Goal: Information Seeking & Learning: Learn about a topic

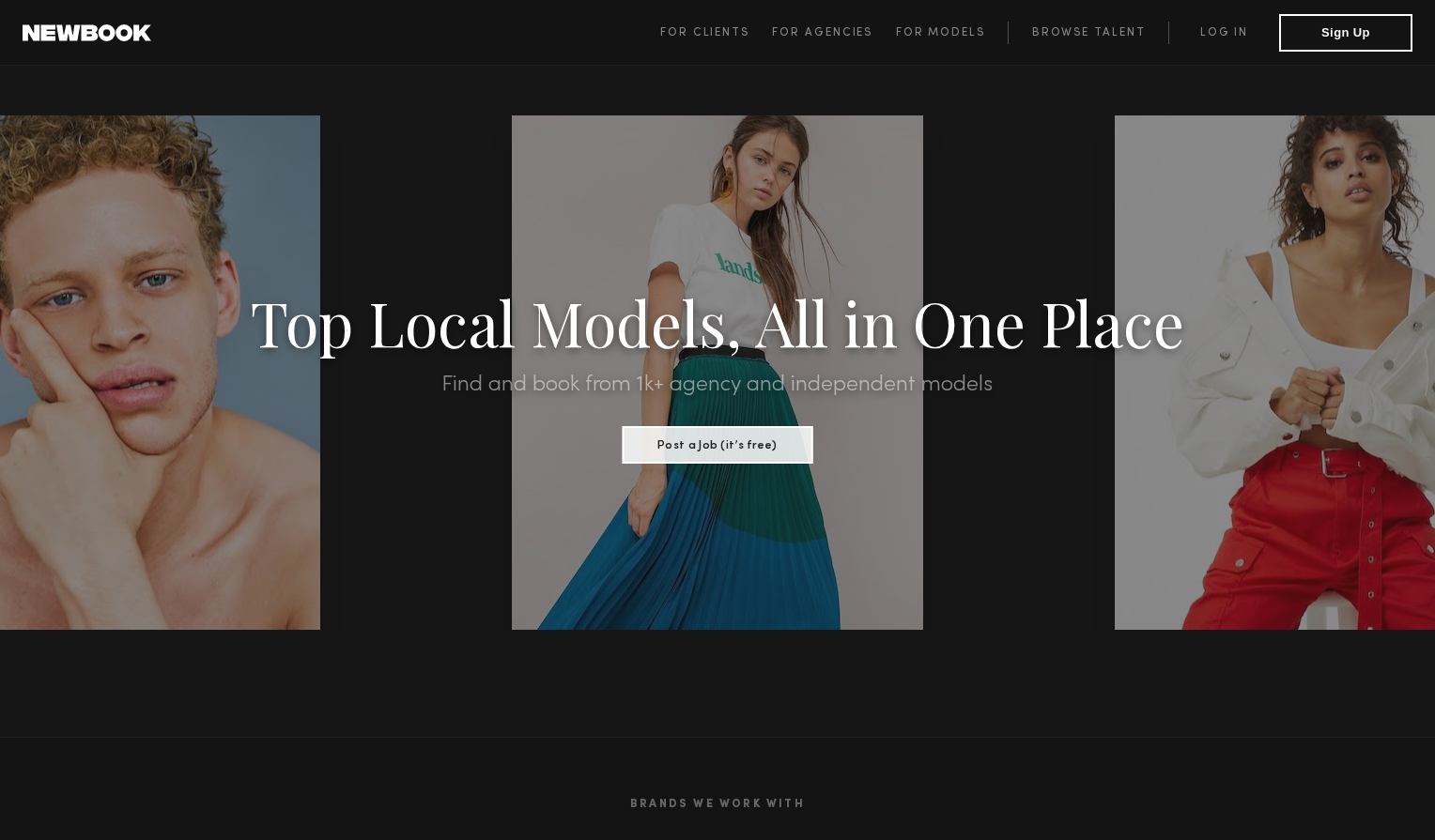
click at [1211, 14] on span "For Clients For Agencies For Models Browse Talent Log in Sign Up" at bounding box center [1037, 33] width 752 height 38
click at [1210, 25] on link "Log in" at bounding box center [1224, 32] width 111 height 22
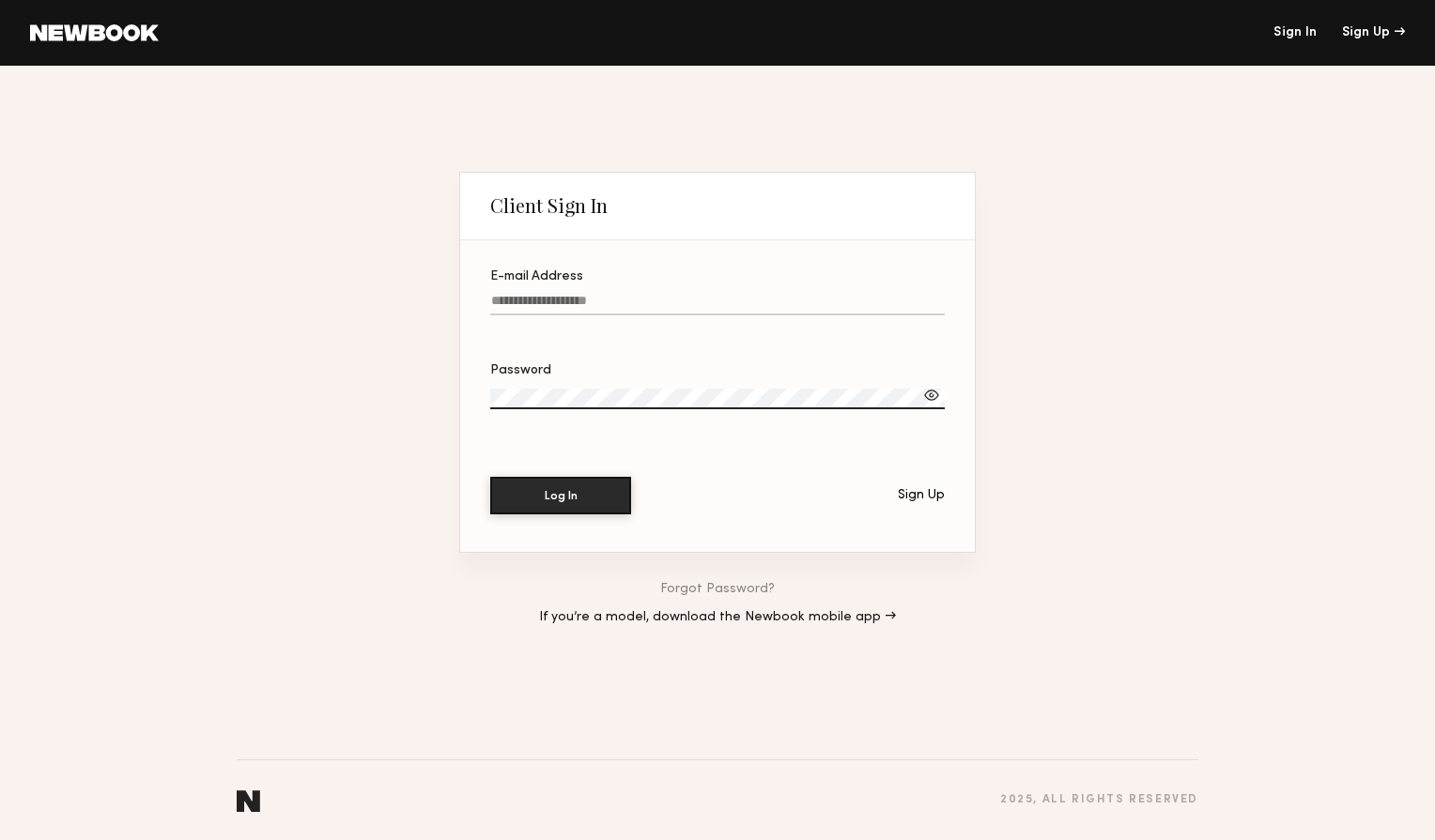
click at [768, 307] on input "E-mail Address" at bounding box center [718, 304] width 454 height 21
click at [733, 308] on input "**********" at bounding box center [718, 304] width 454 height 21
type input "**********"
click at [718, 374] on div "Password" at bounding box center [718, 371] width 454 height 14
click at [490, 478] on button "Log In" at bounding box center [561, 496] width 141 height 38
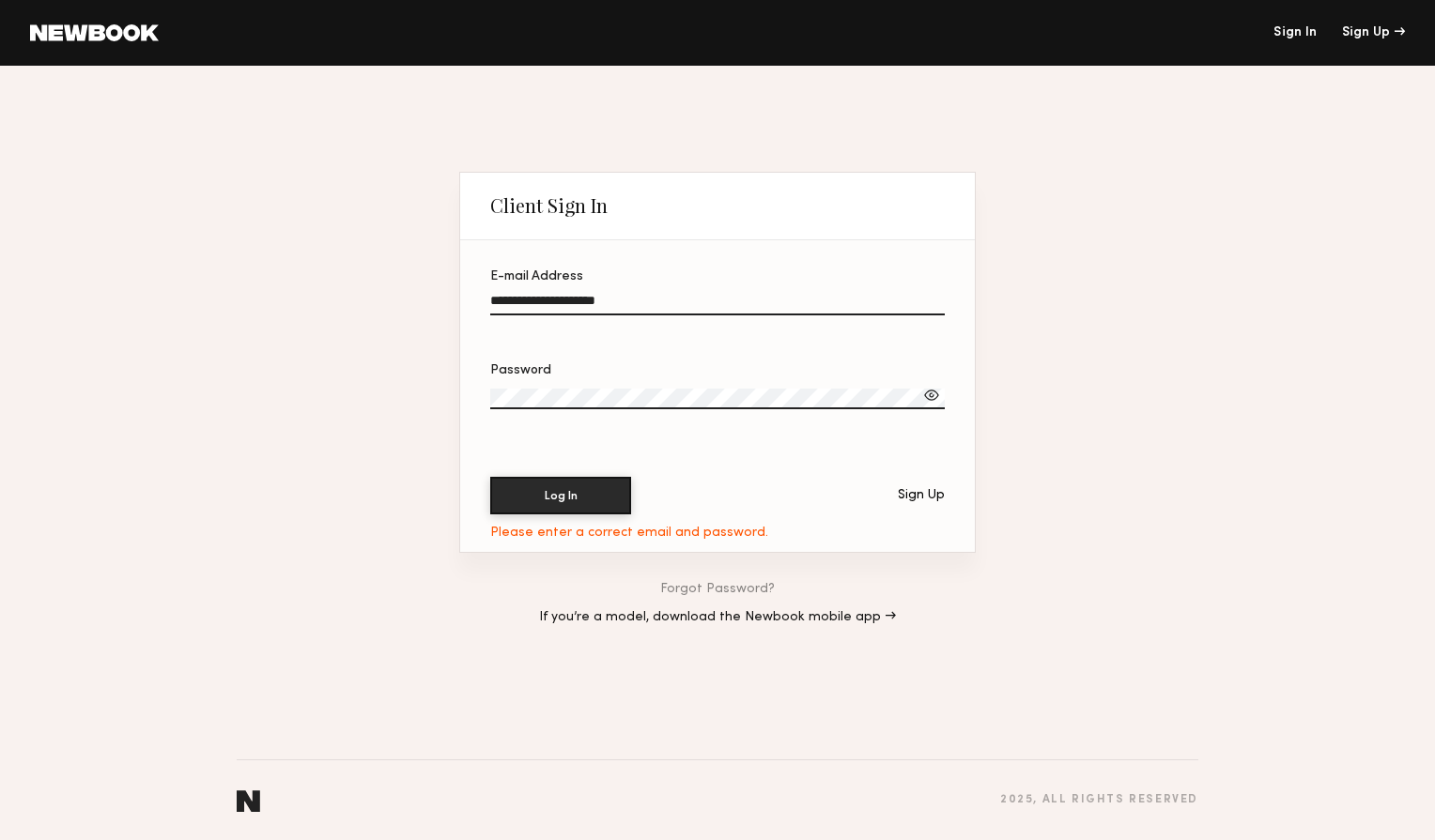
click at [490, 478] on button "Log In" at bounding box center [561, 496] width 141 height 38
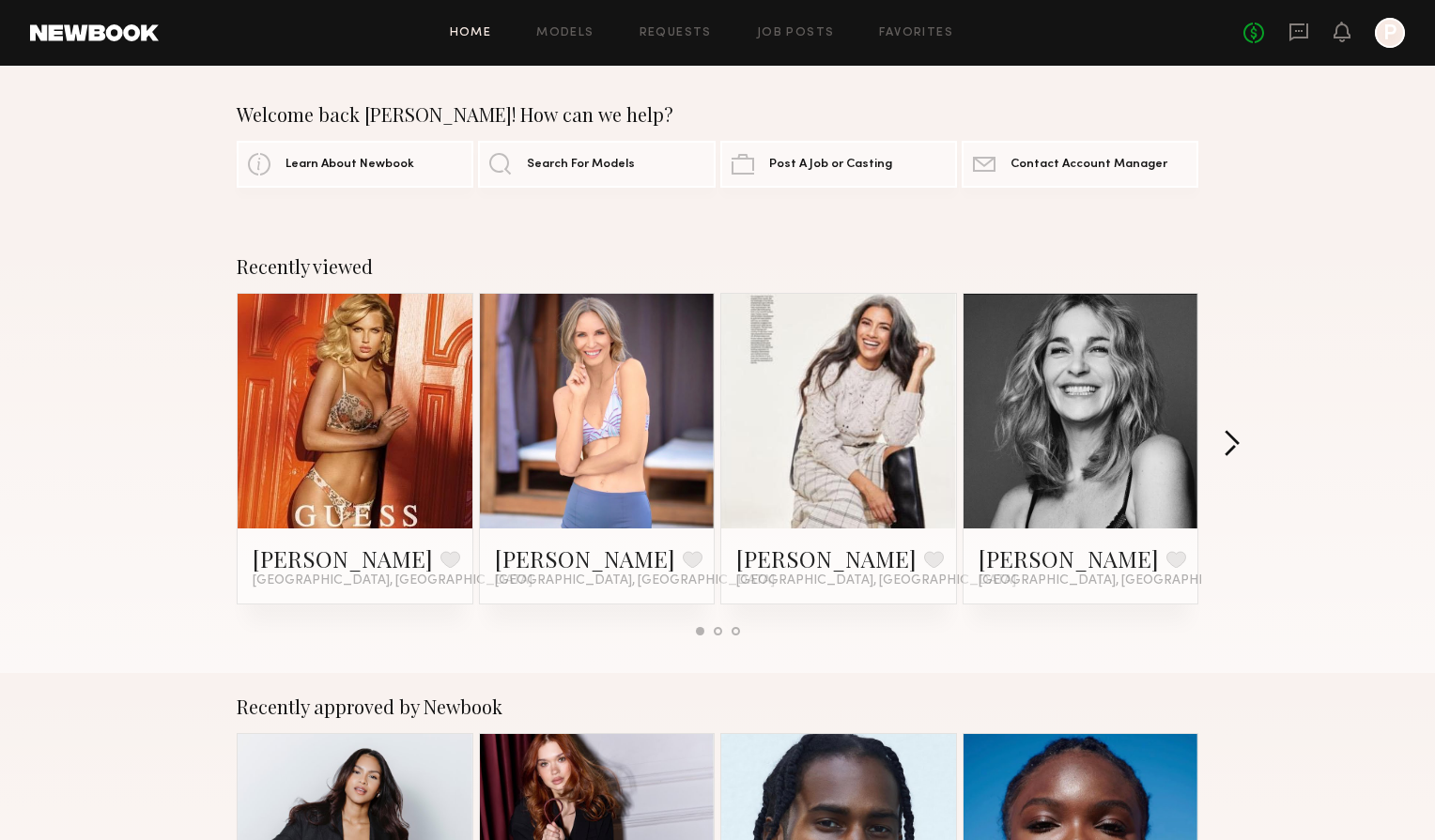
click at [1232, 437] on button "button" at bounding box center [1232, 446] width 17 height 31
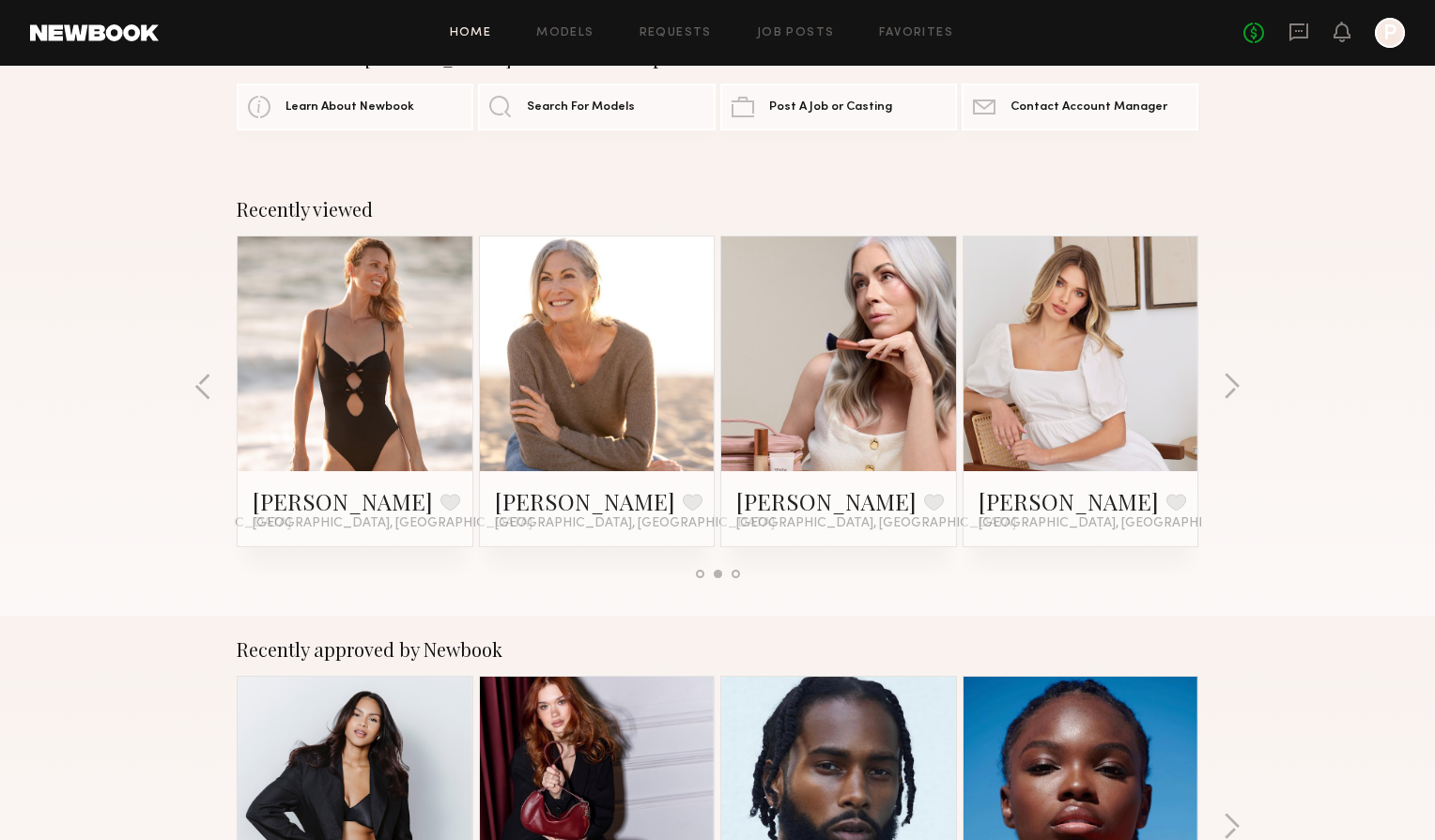
scroll to position [63, 0]
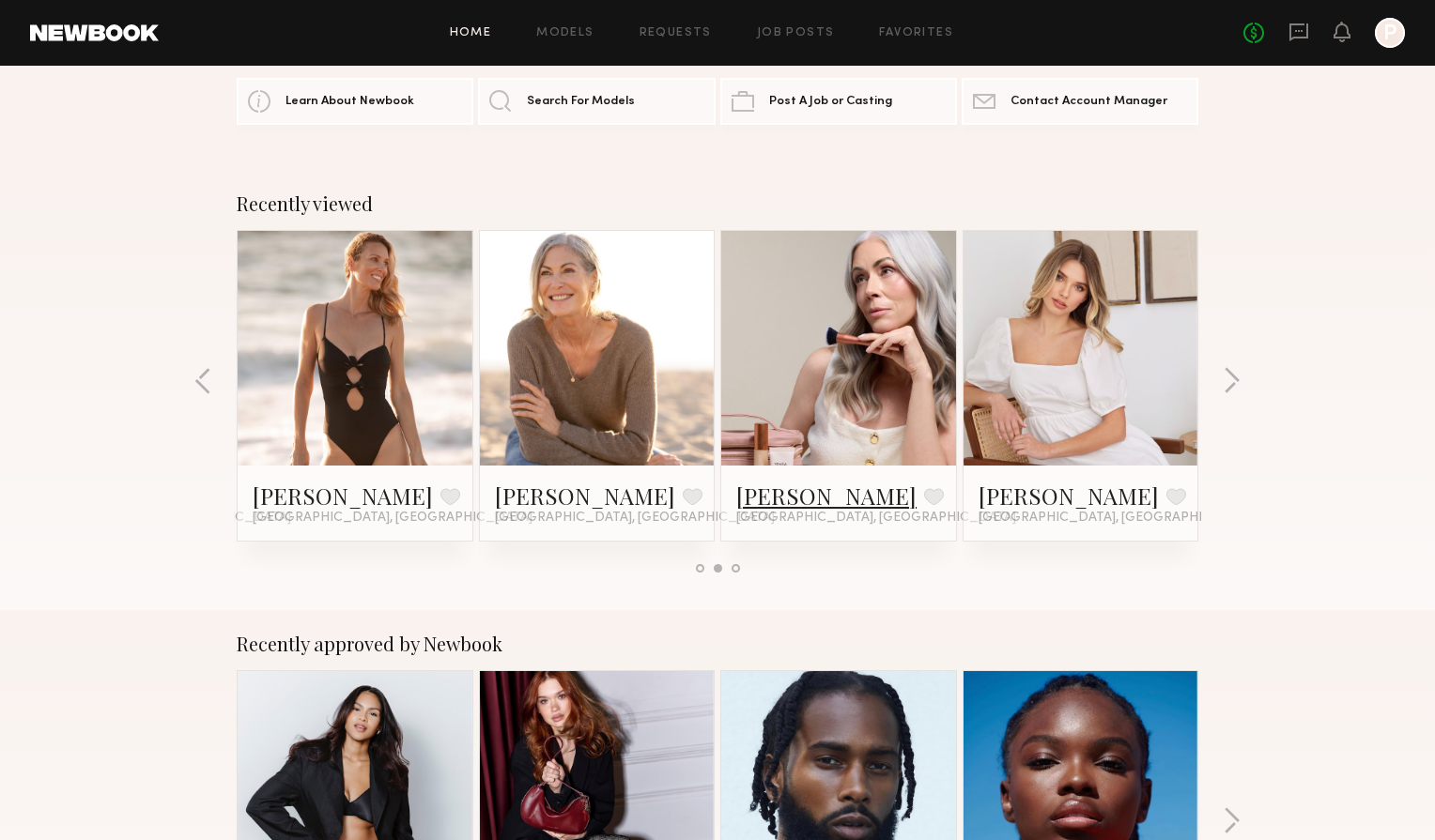
click at [777, 503] on link "[PERSON_NAME]" at bounding box center [827, 495] width 181 height 30
click at [557, 502] on link "[PERSON_NAME]" at bounding box center [585, 495] width 181 height 30
click at [327, 497] on link "Emma W." at bounding box center [342, 495] width 181 height 30
click at [200, 375] on button "button" at bounding box center [203, 383] width 17 height 31
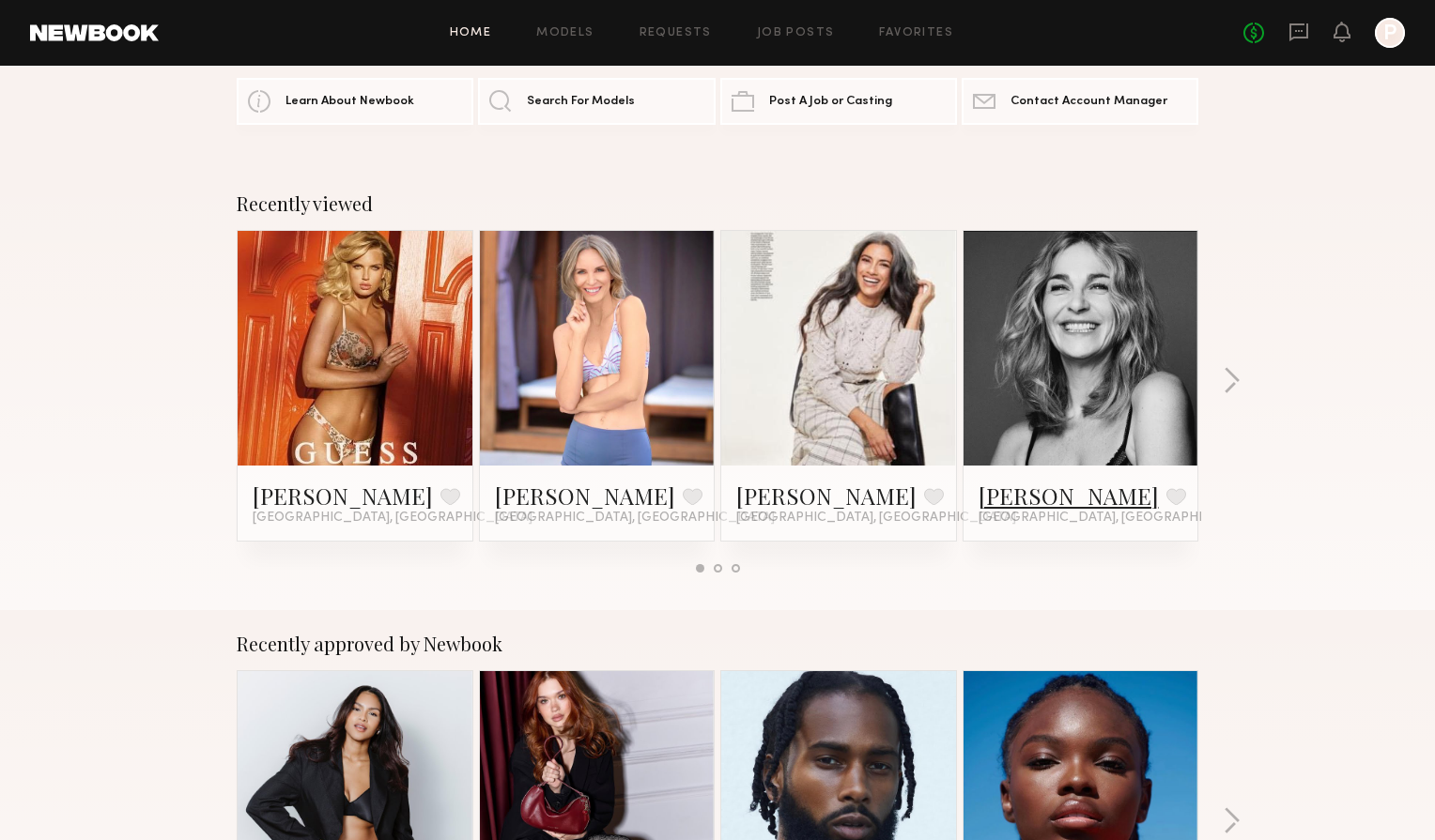
click at [1049, 493] on link "[PERSON_NAME]" at bounding box center [1069, 495] width 181 height 30
click at [766, 495] on link "[PERSON_NAME]" at bounding box center [827, 495] width 181 height 30
click at [576, 497] on link "Gordana S." at bounding box center [585, 495] width 181 height 30
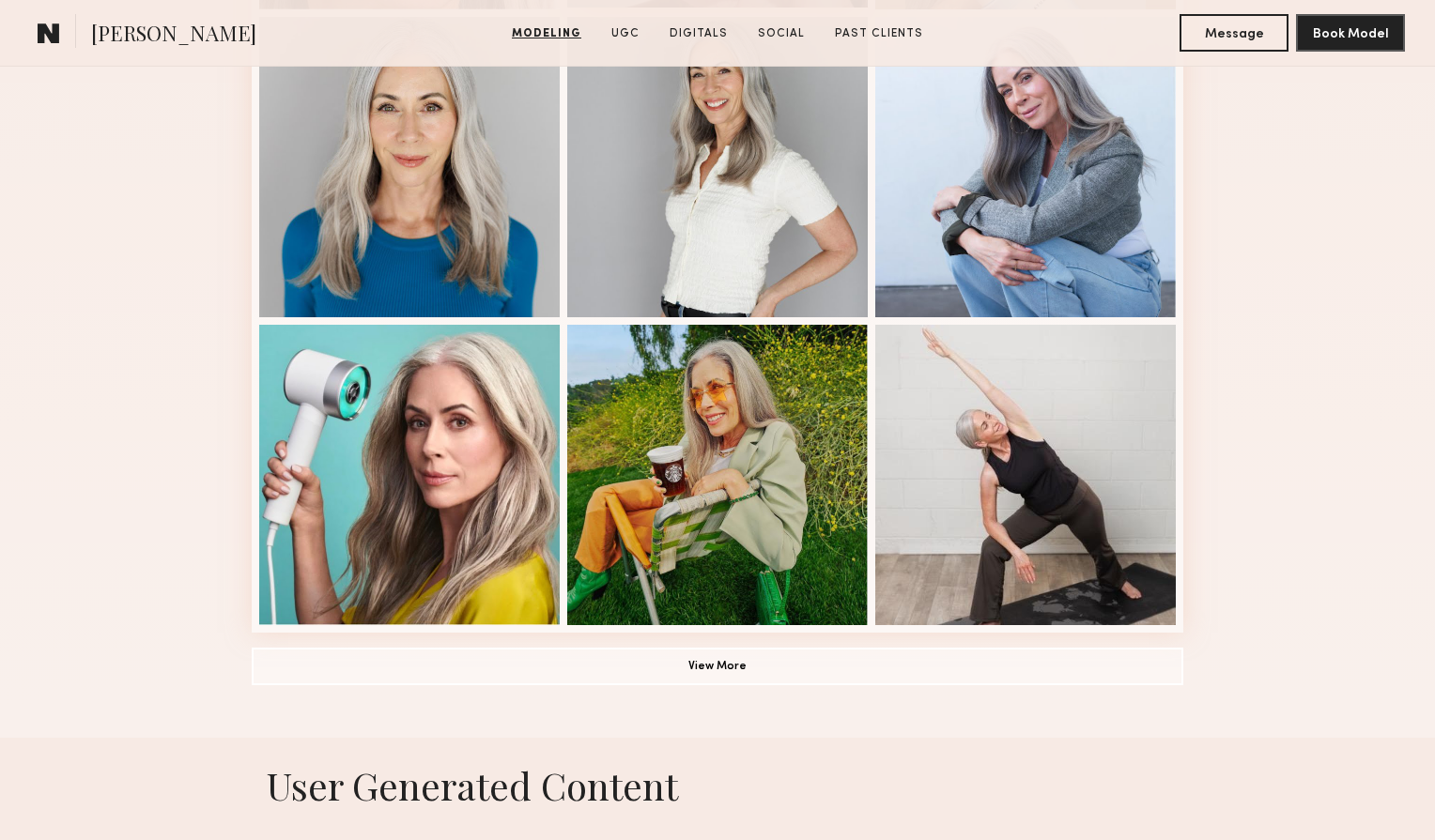
scroll to position [1156, 0]
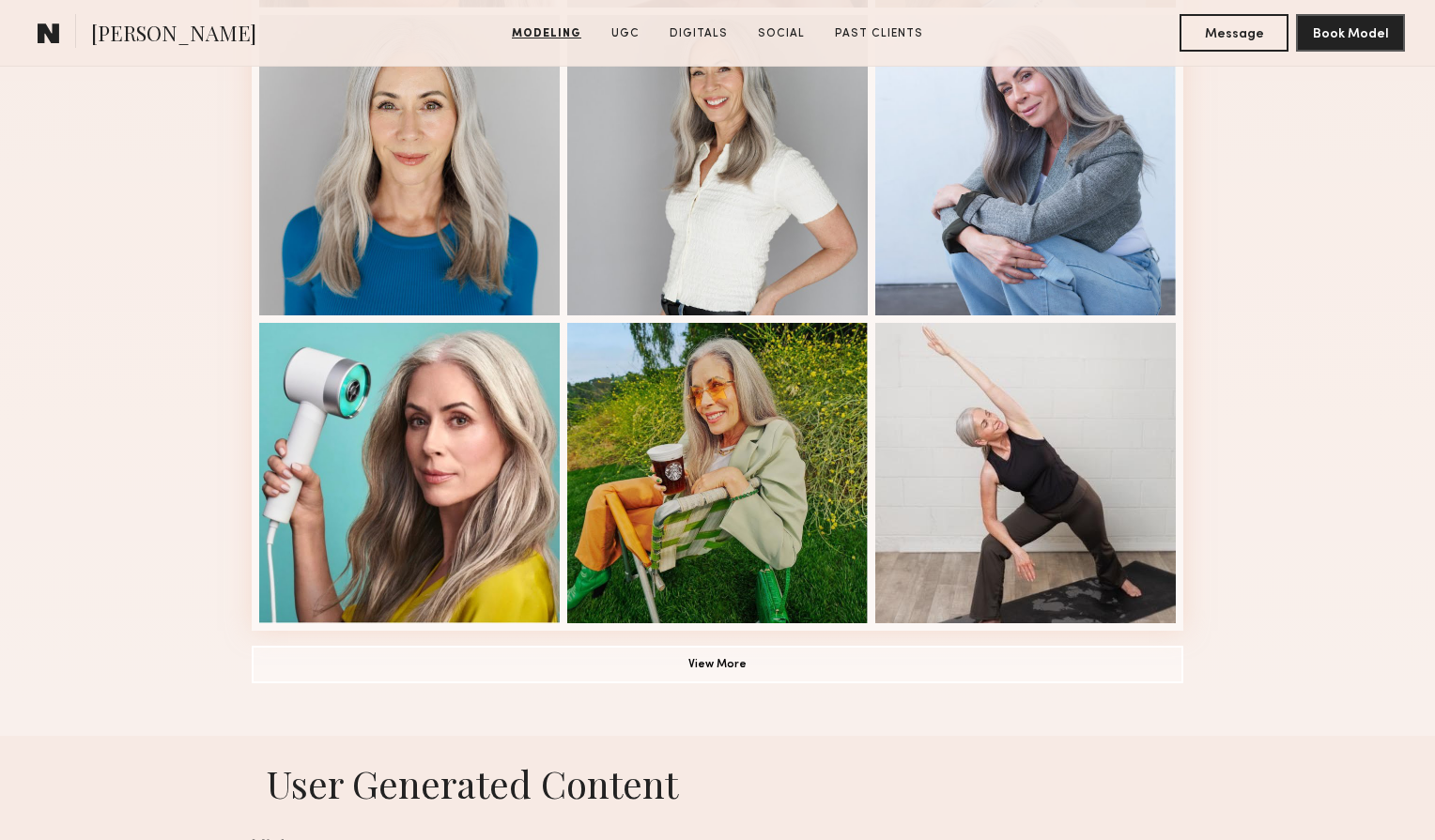
click at [752, 686] on div "Modeling Portfolio View More" at bounding box center [718, 5] width 932 height 1463
click at [751, 659] on button "View More" at bounding box center [718, 663] width 932 height 38
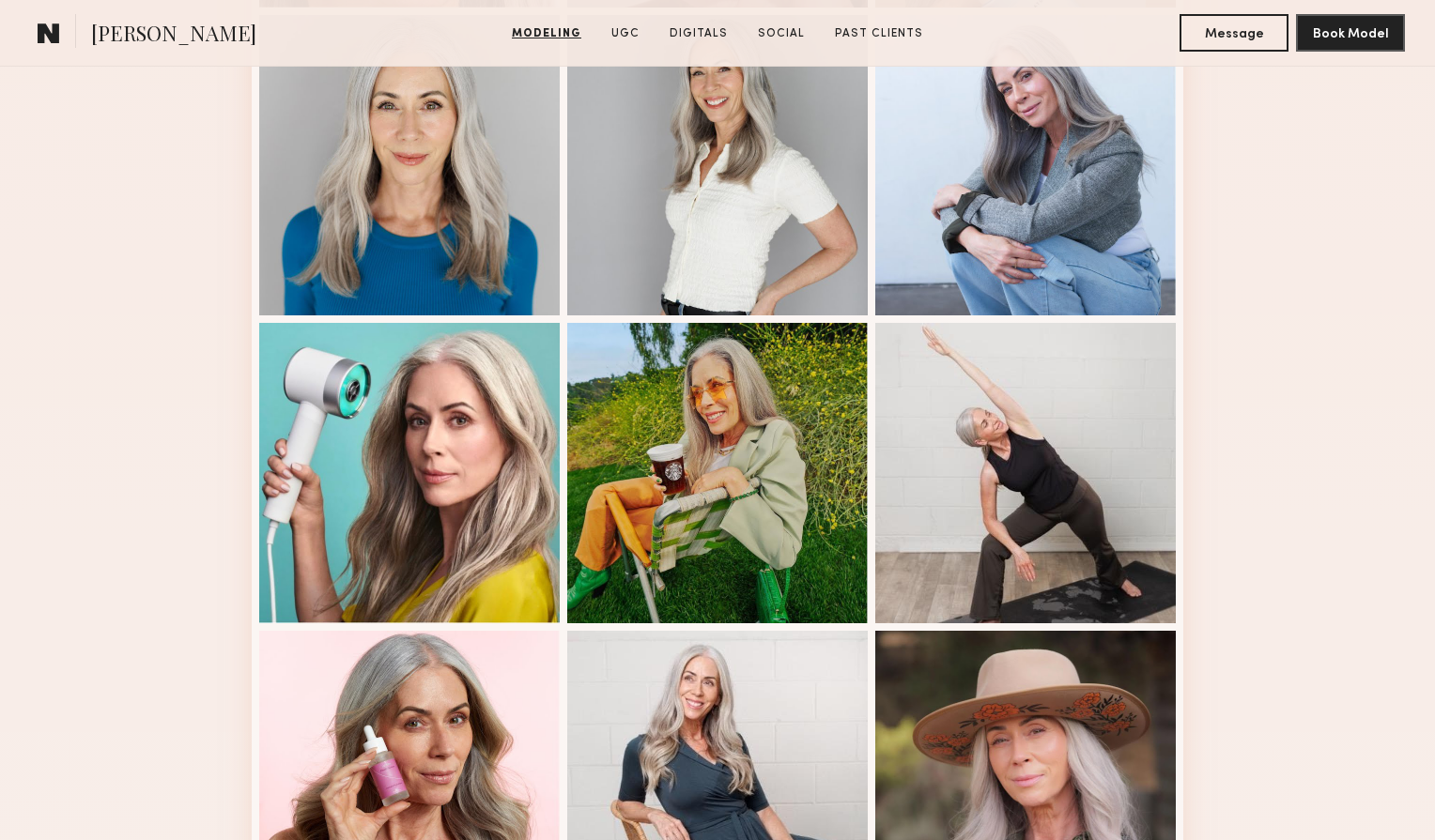
click at [1287, 561] on div "Modeling Portfolio" at bounding box center [718, 594] width 1435 height 2642
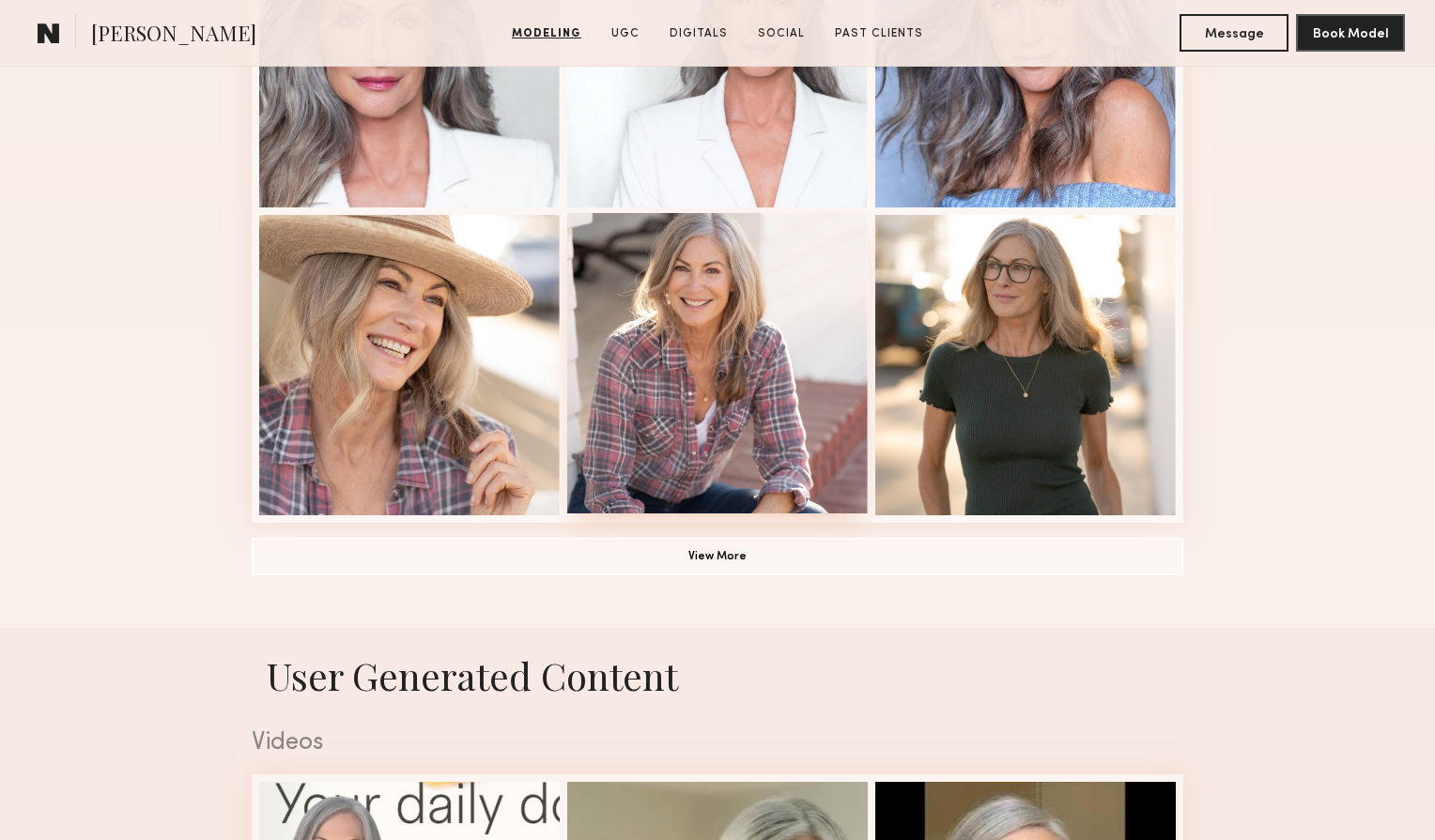
scroll to position [1275, 0]
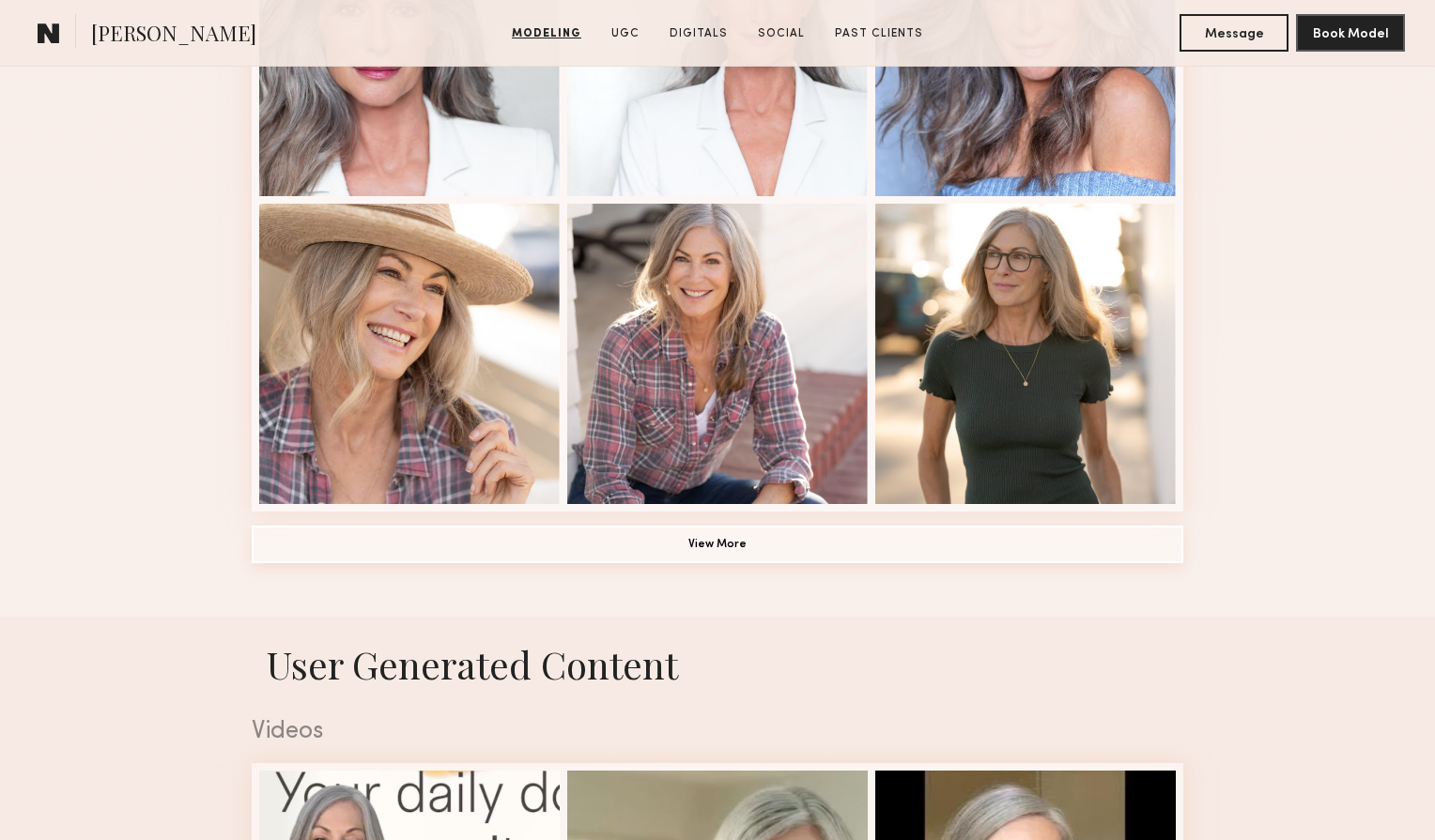
click at [762, 543] on button "View More" at bounding box center [718, 544] width 932 height 38
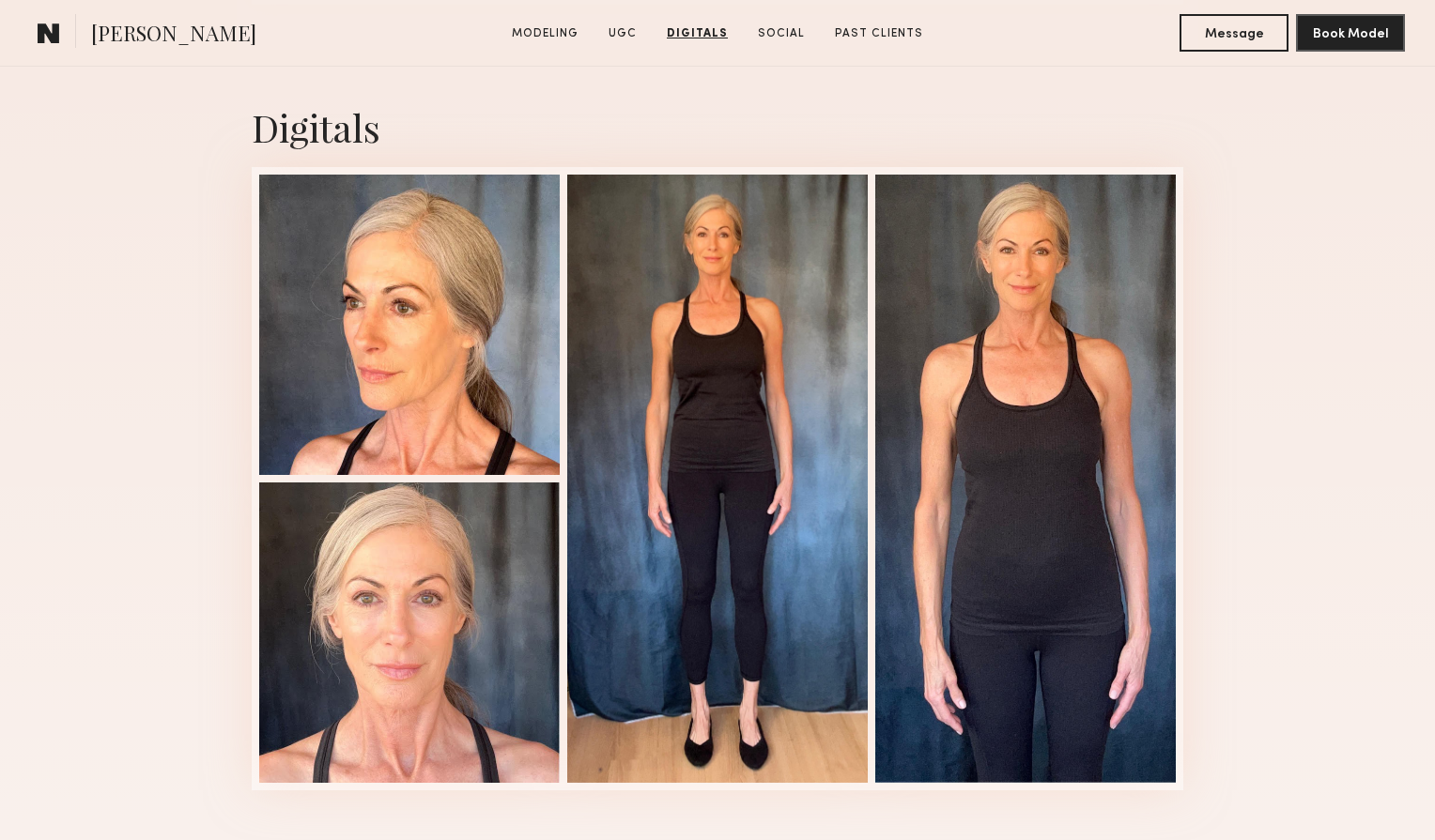
scroll to position [4566, 0]
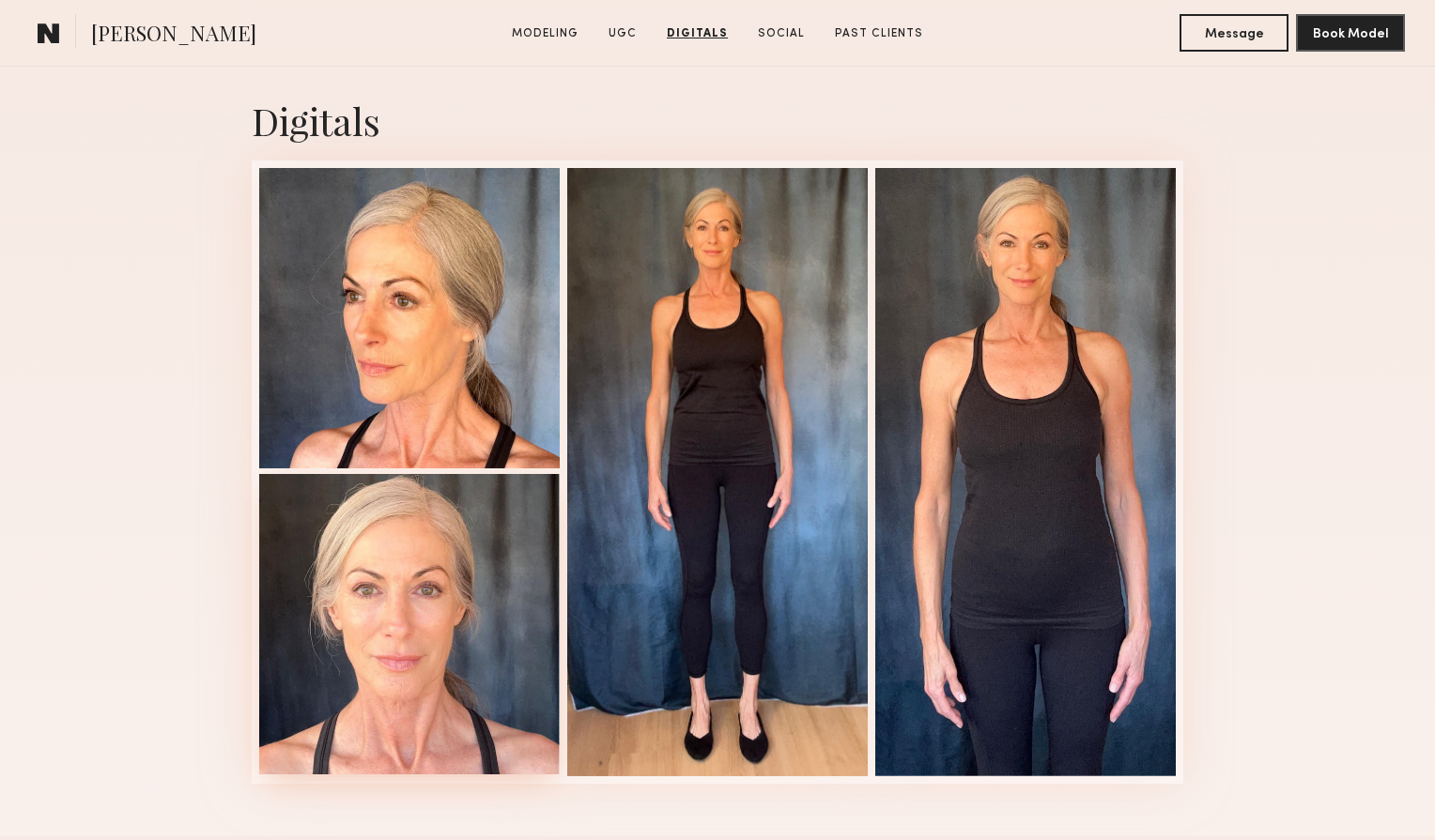
click at [466, 605] on div at bounding box center [409, 624] width 301 height 301
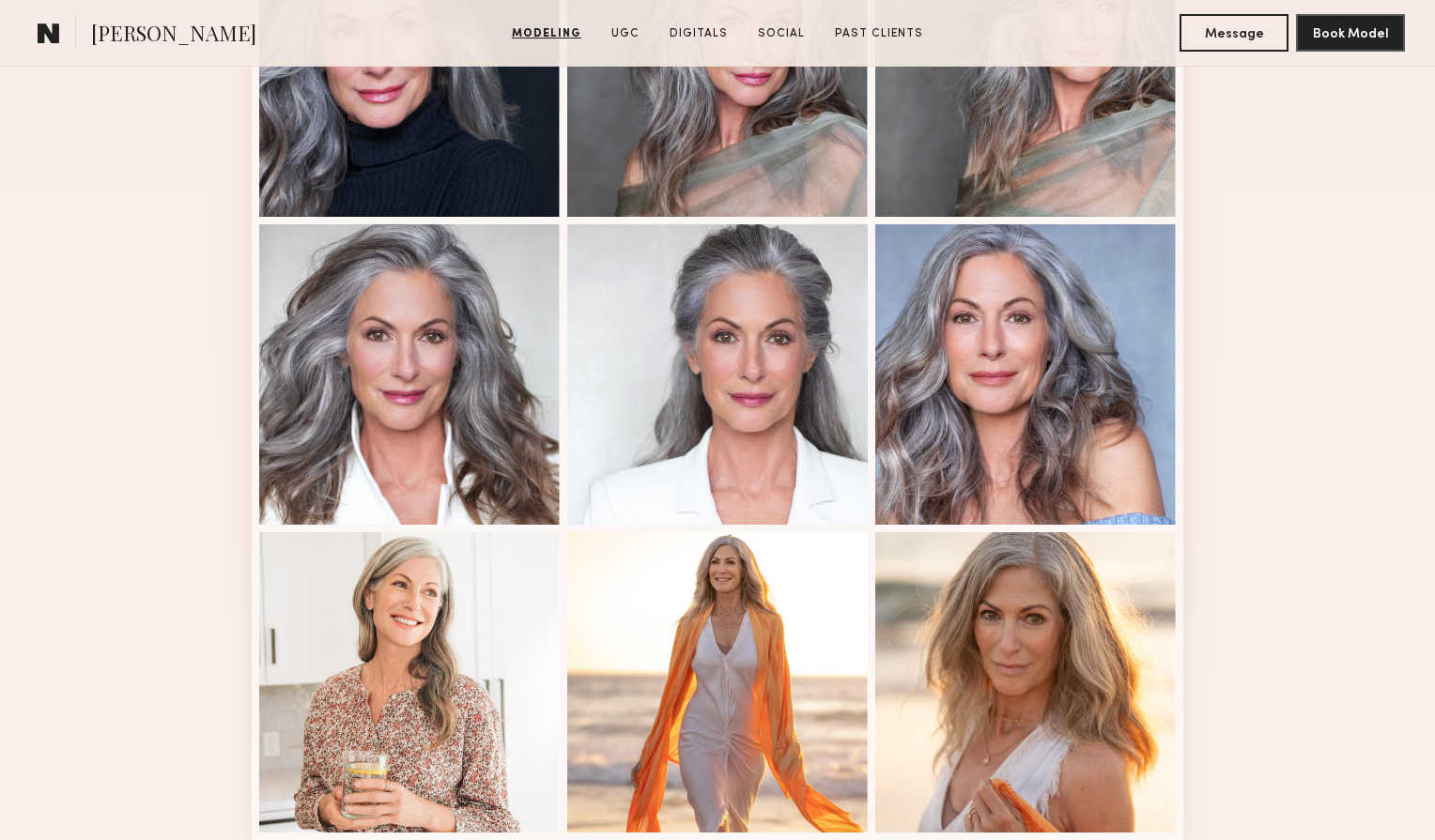
scroll to position [2168, 0]
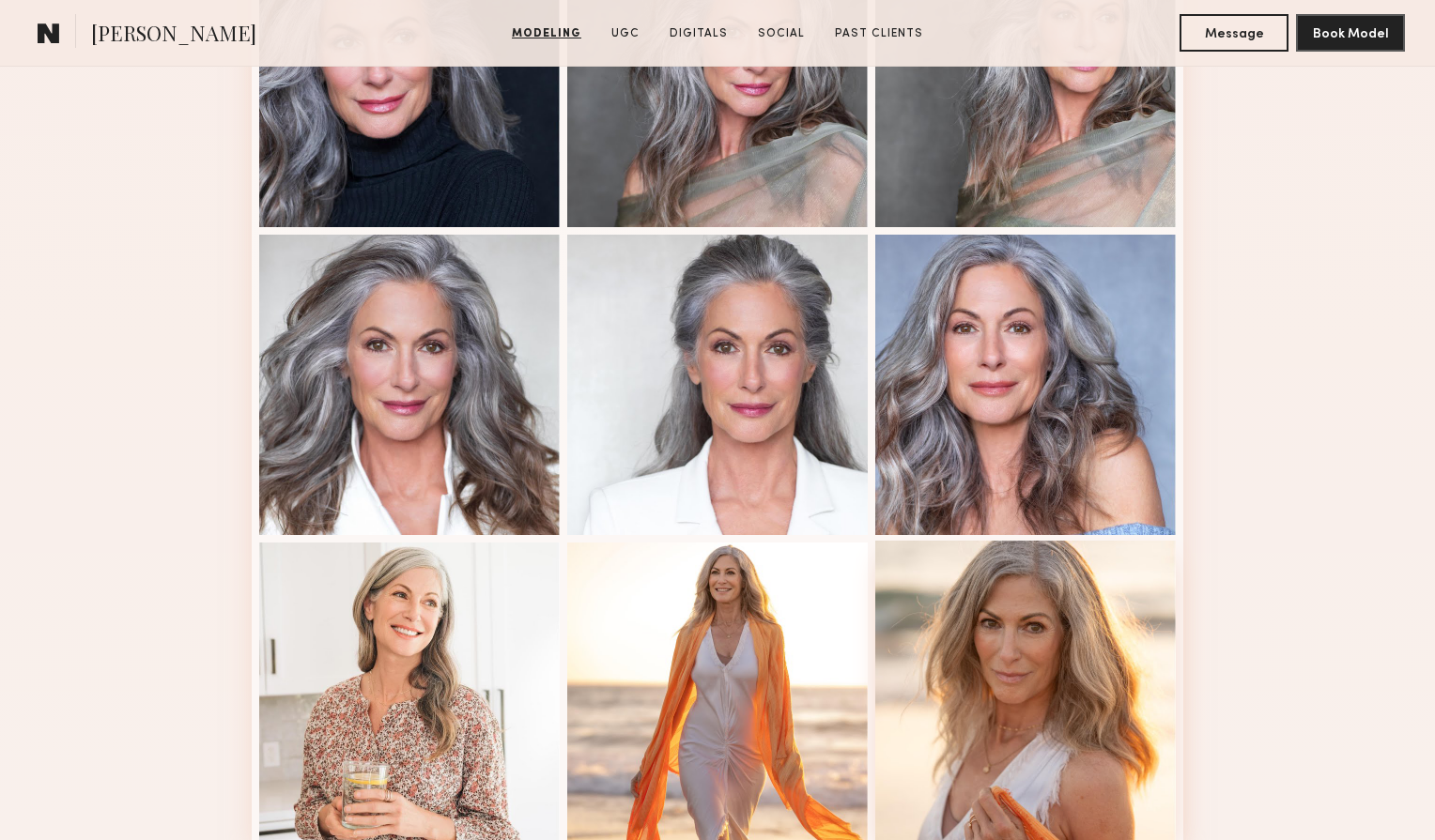
click at [1004, 635] on div at bounding box center [1025, 691] width 301 height 301
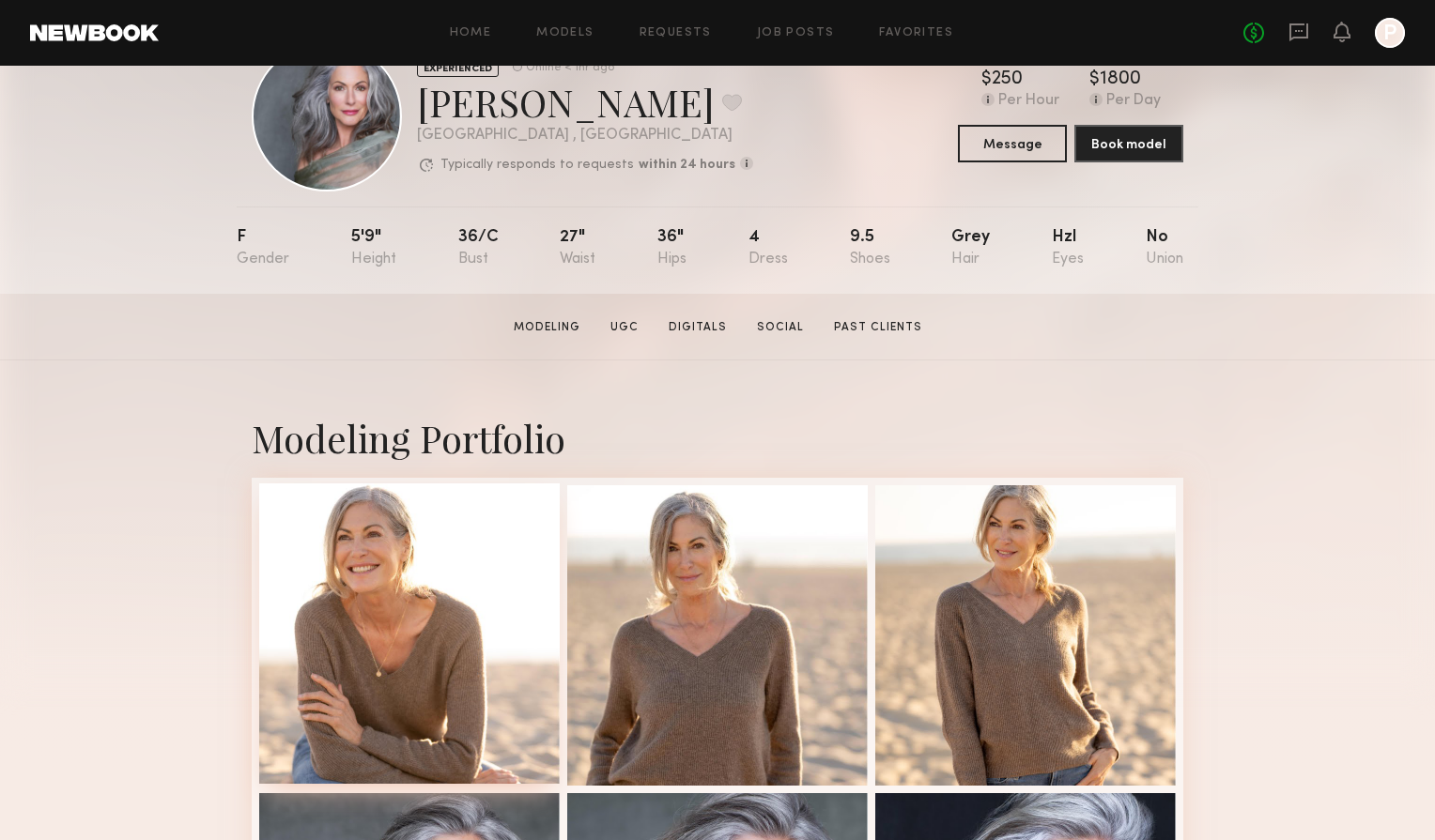
scroll to position [72, 0]
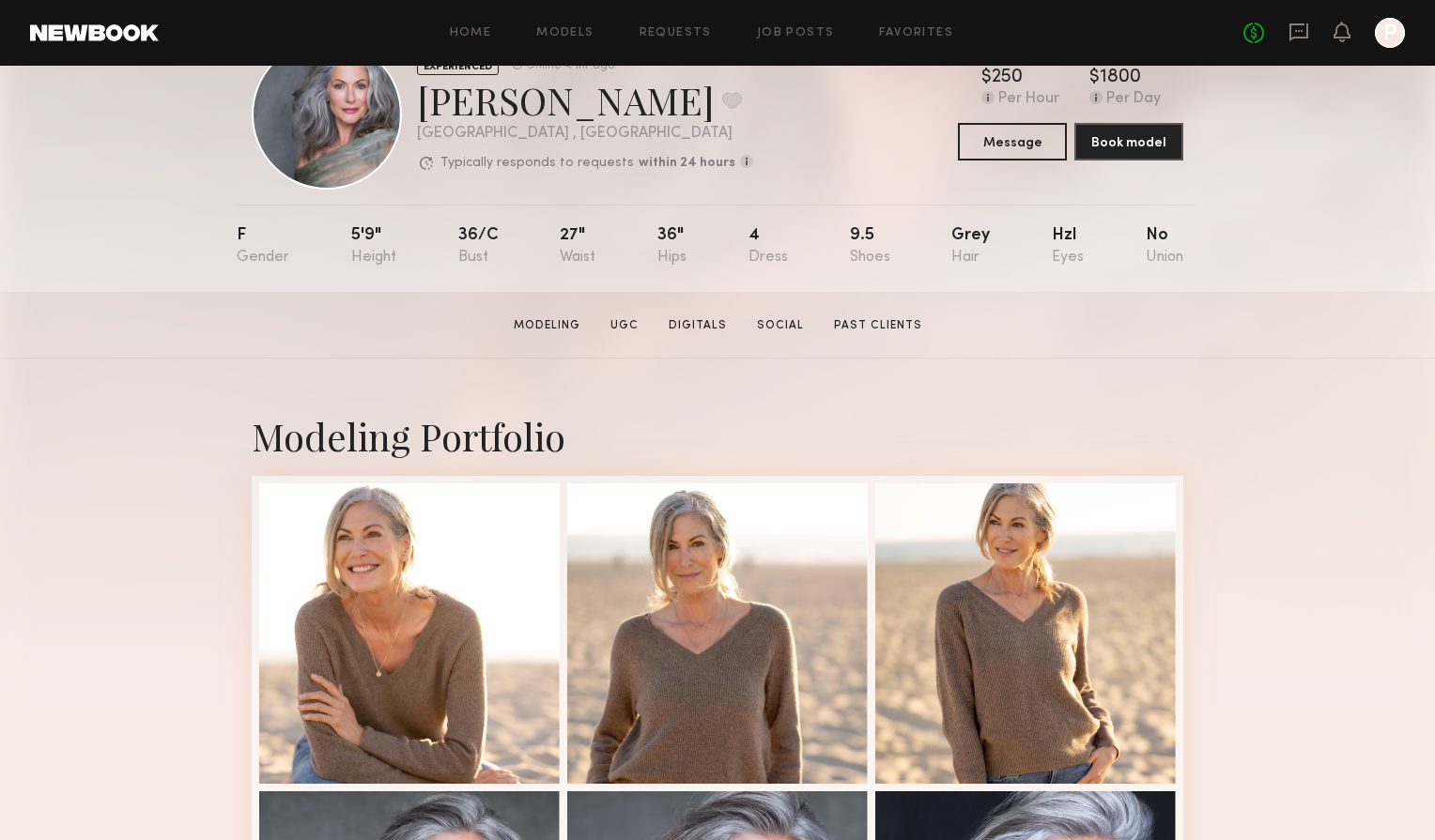
click at [515, 102] on div "Kandeyce J. Favorite" at bounding box center [585, 100] width 337 height 49
copy div "Kandeyce"
click at [430, 546] on div at bounding box center [409, 631] width 301 height 301
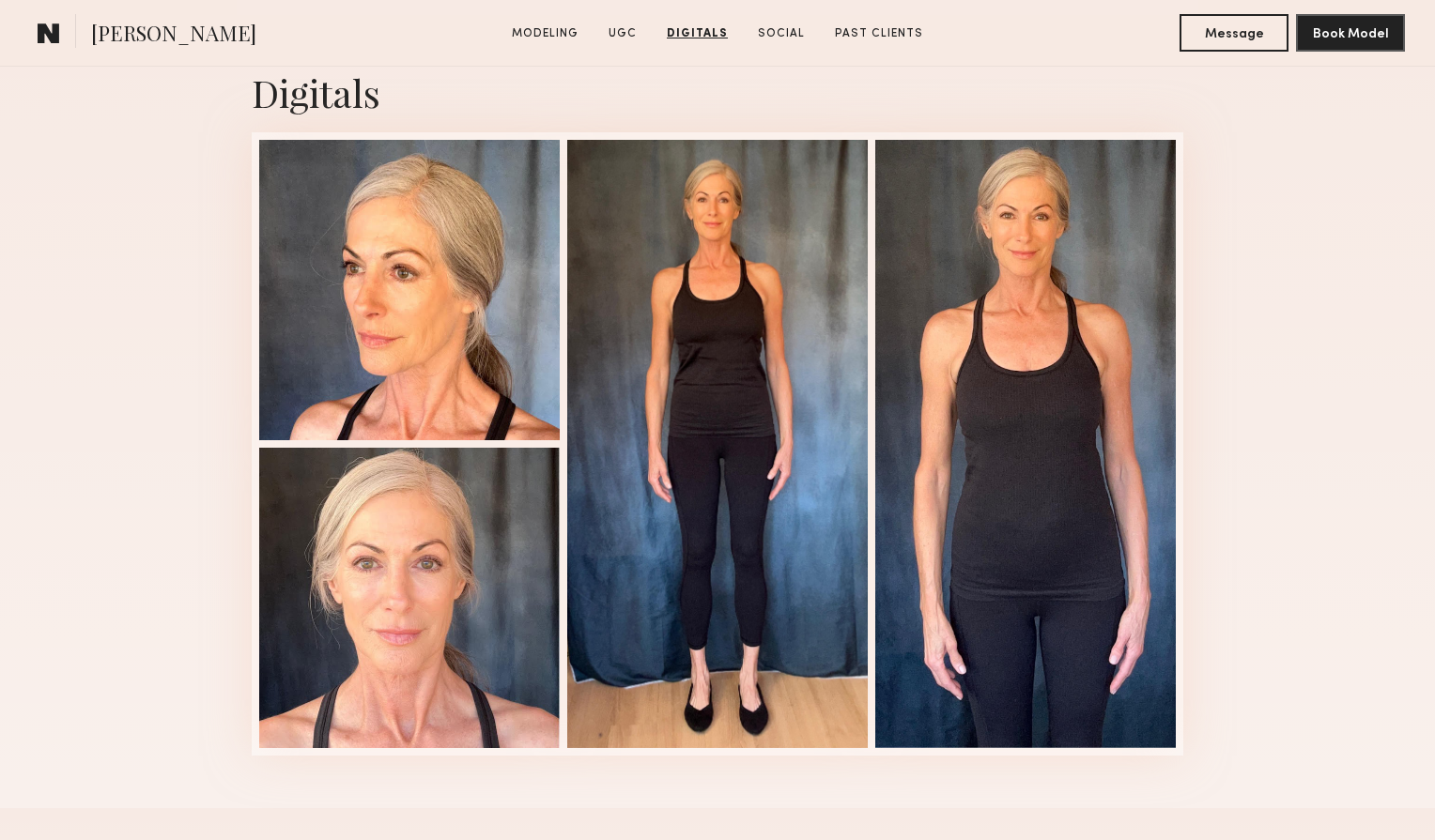
scroll to position [4606, 0]
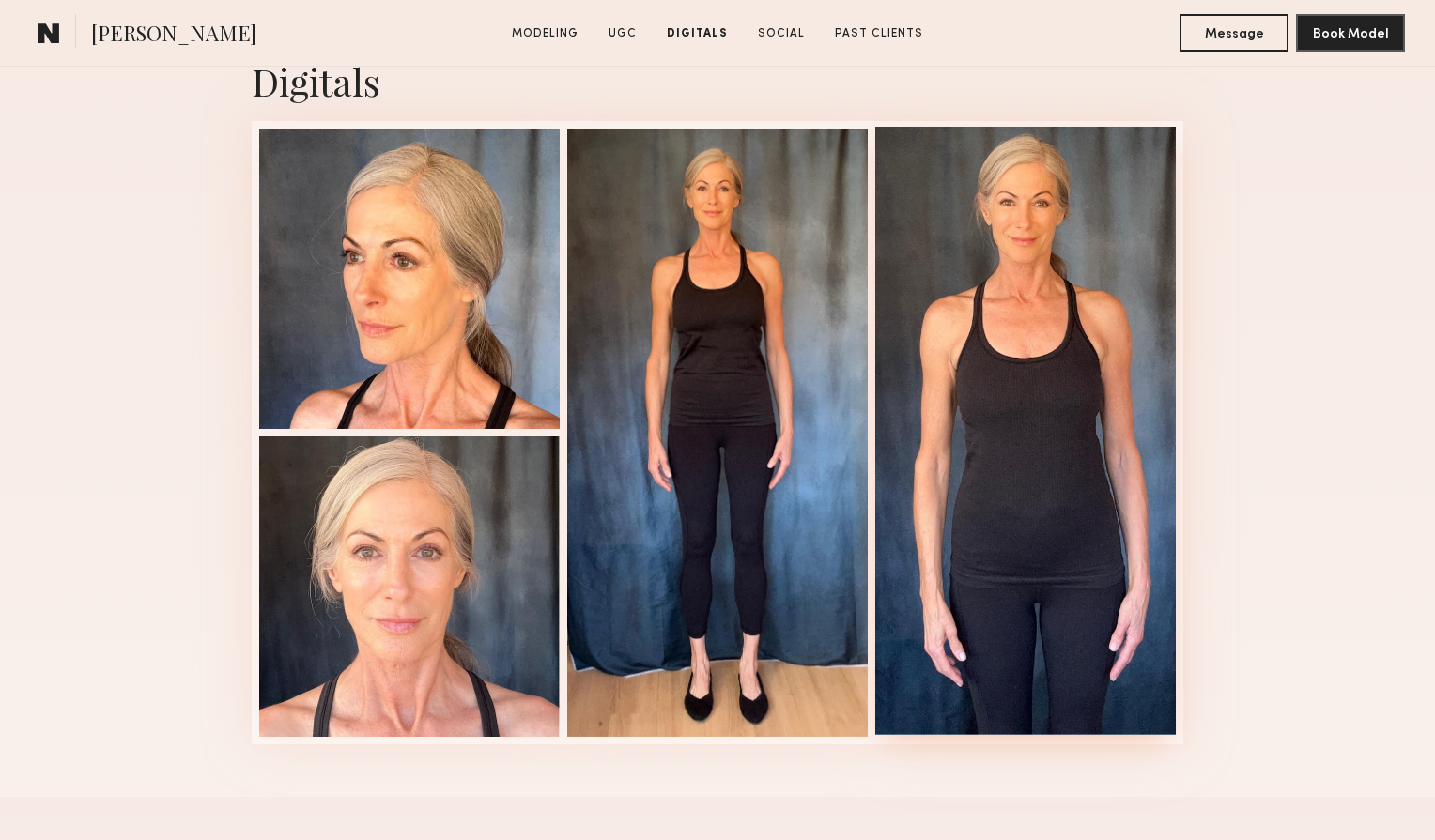
click at [1067, 456] on div at bounding box center [1025, 431] width 301 height 609
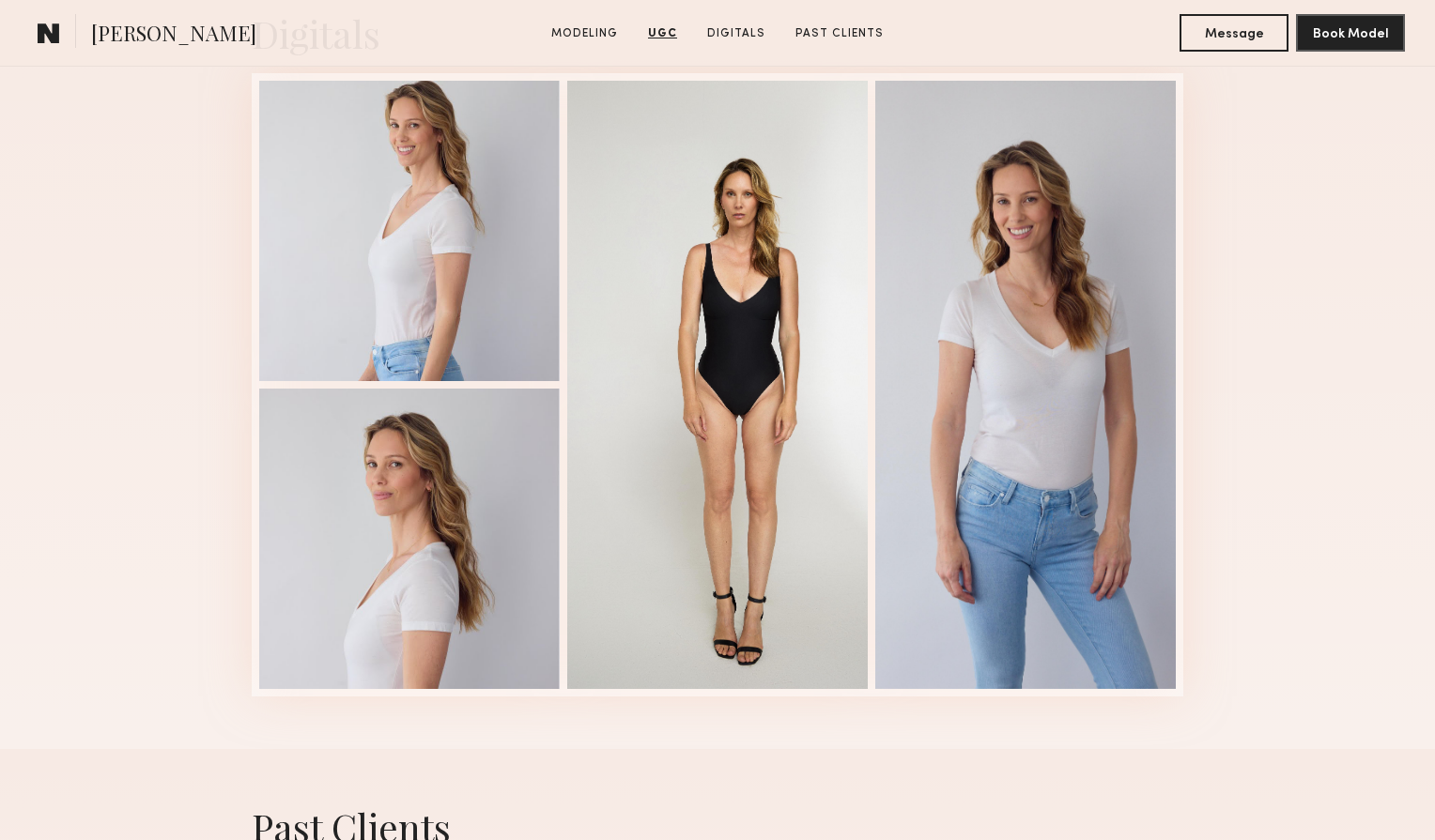
scroll to position [3170, 0]
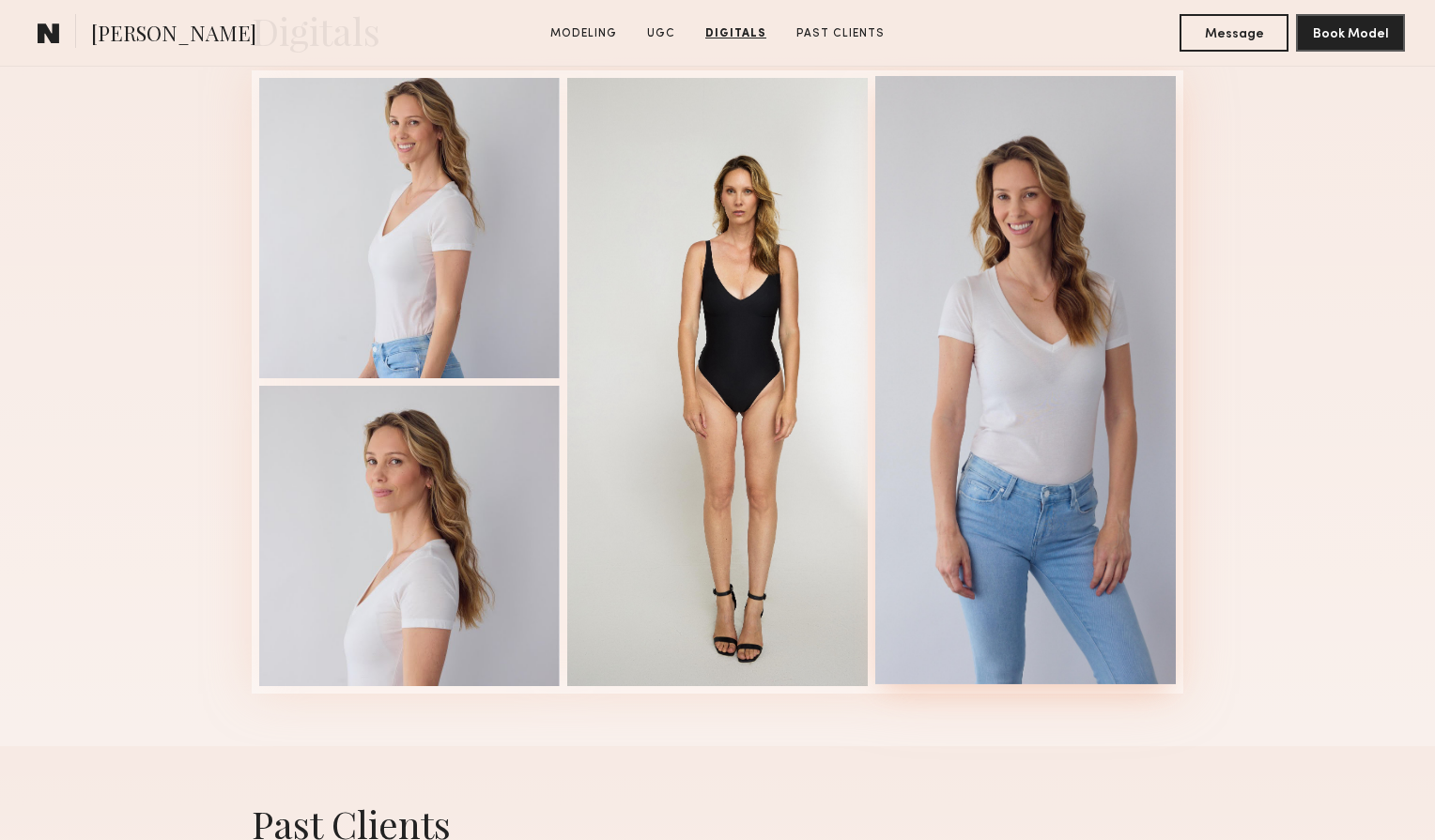
click at [1037, 475] on div at bounding box center [1025, 381] width 301 height 609
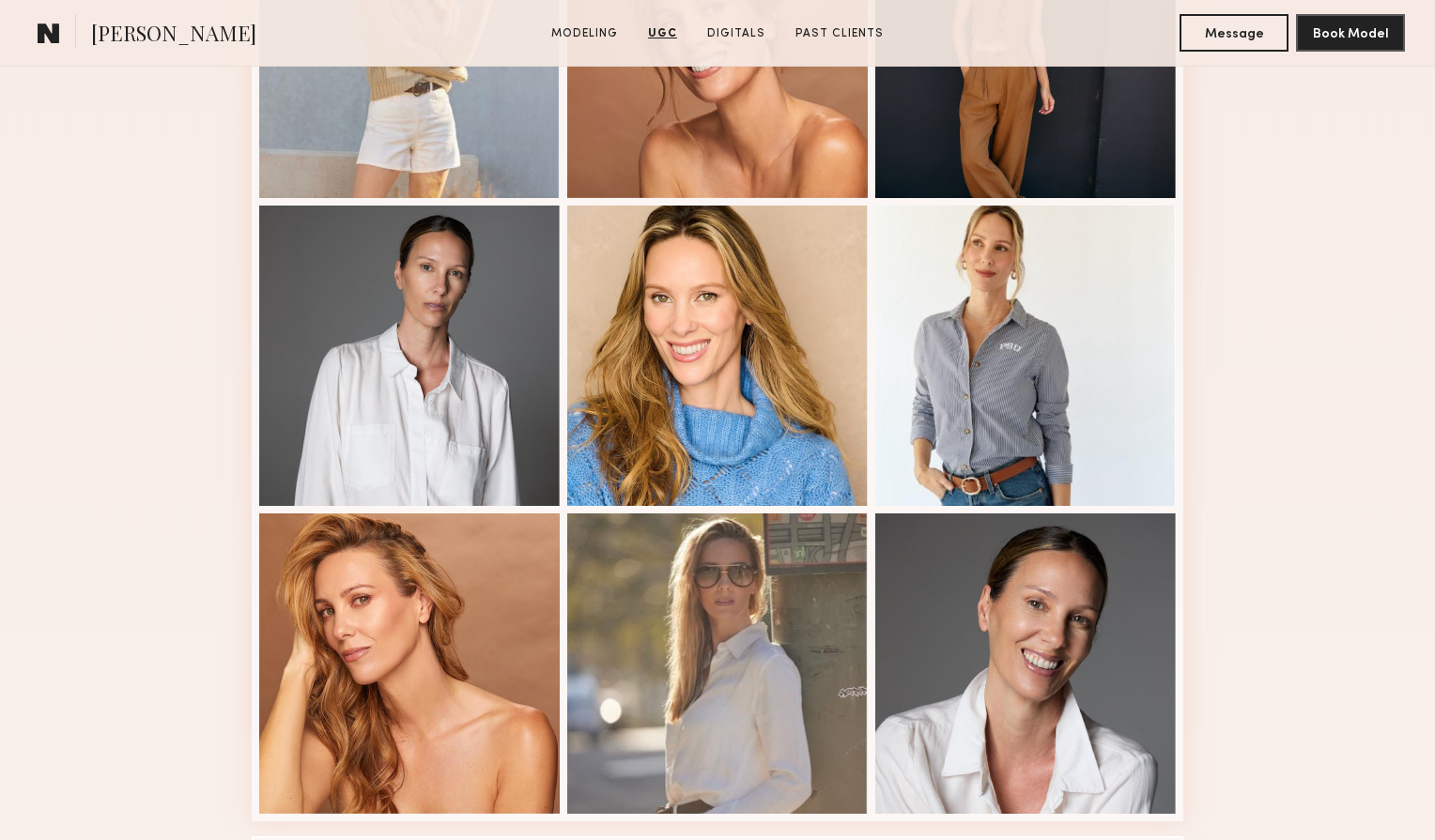
scroll to position [963, 0]
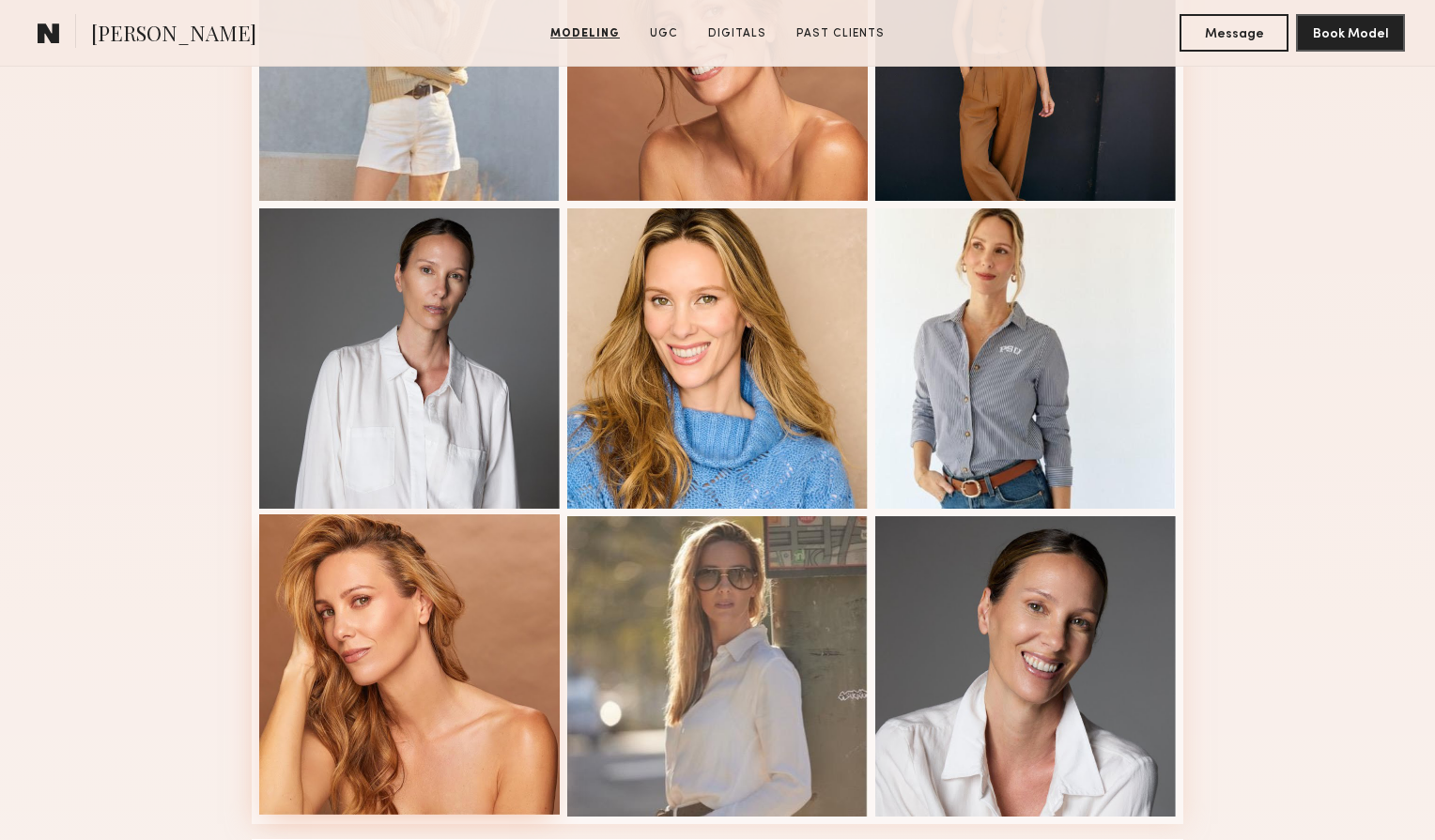
click at [432, 768] on div at bounding box center [409, 664] width 301 height 301
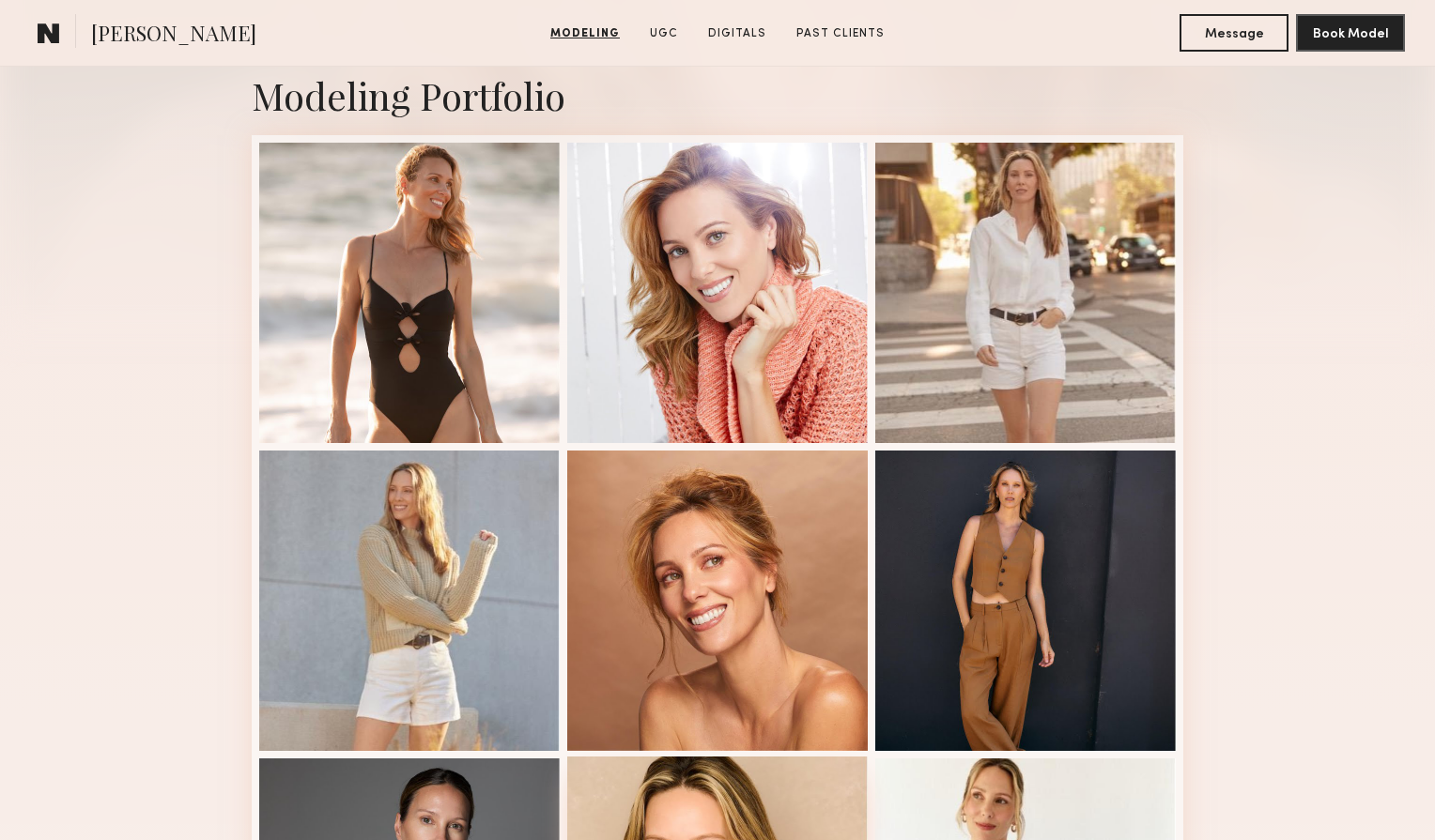
scroll to position [410, 0]
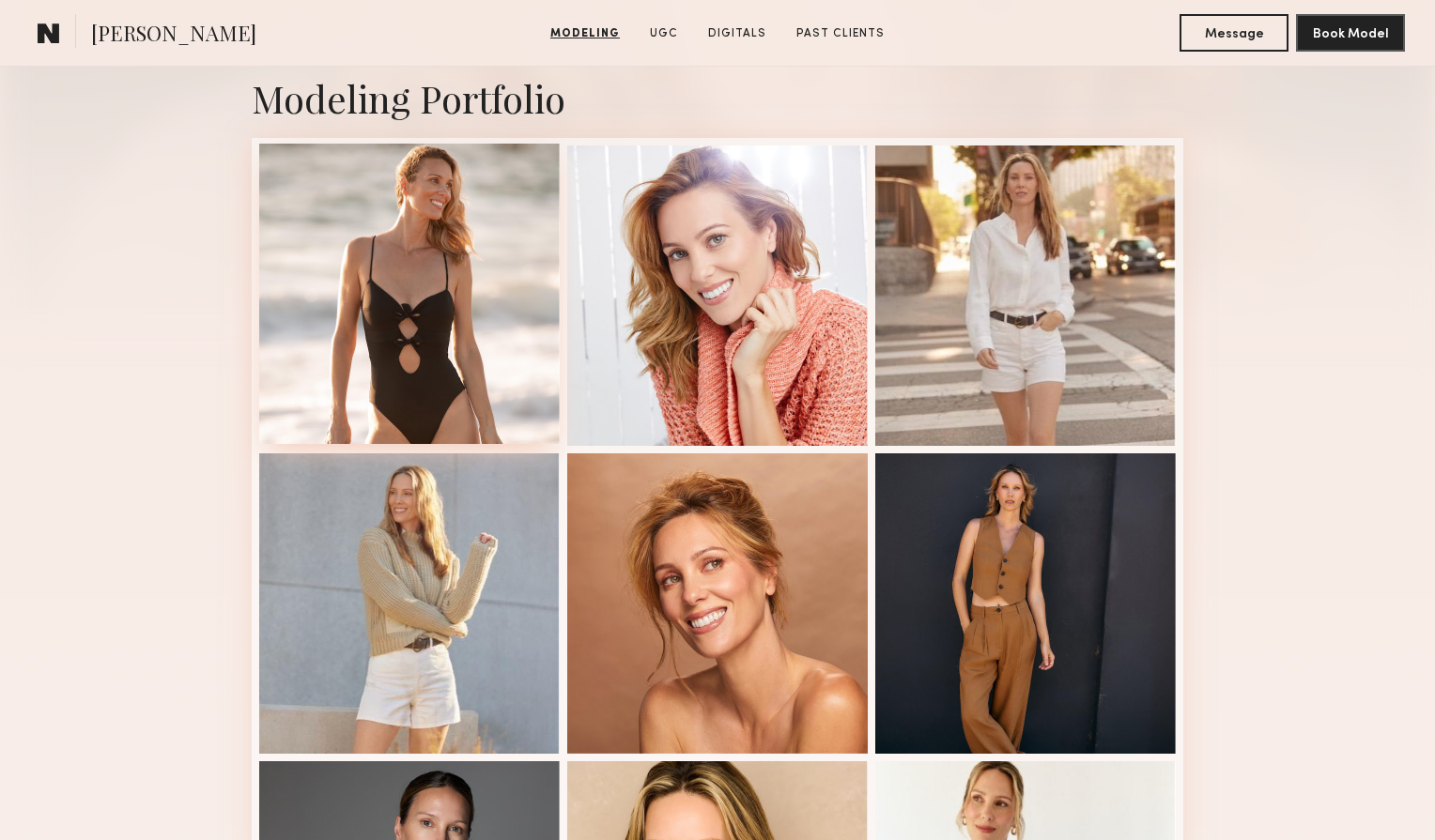
click at [519, 301] on div at bounding box center [409, 294] width 301 height 301
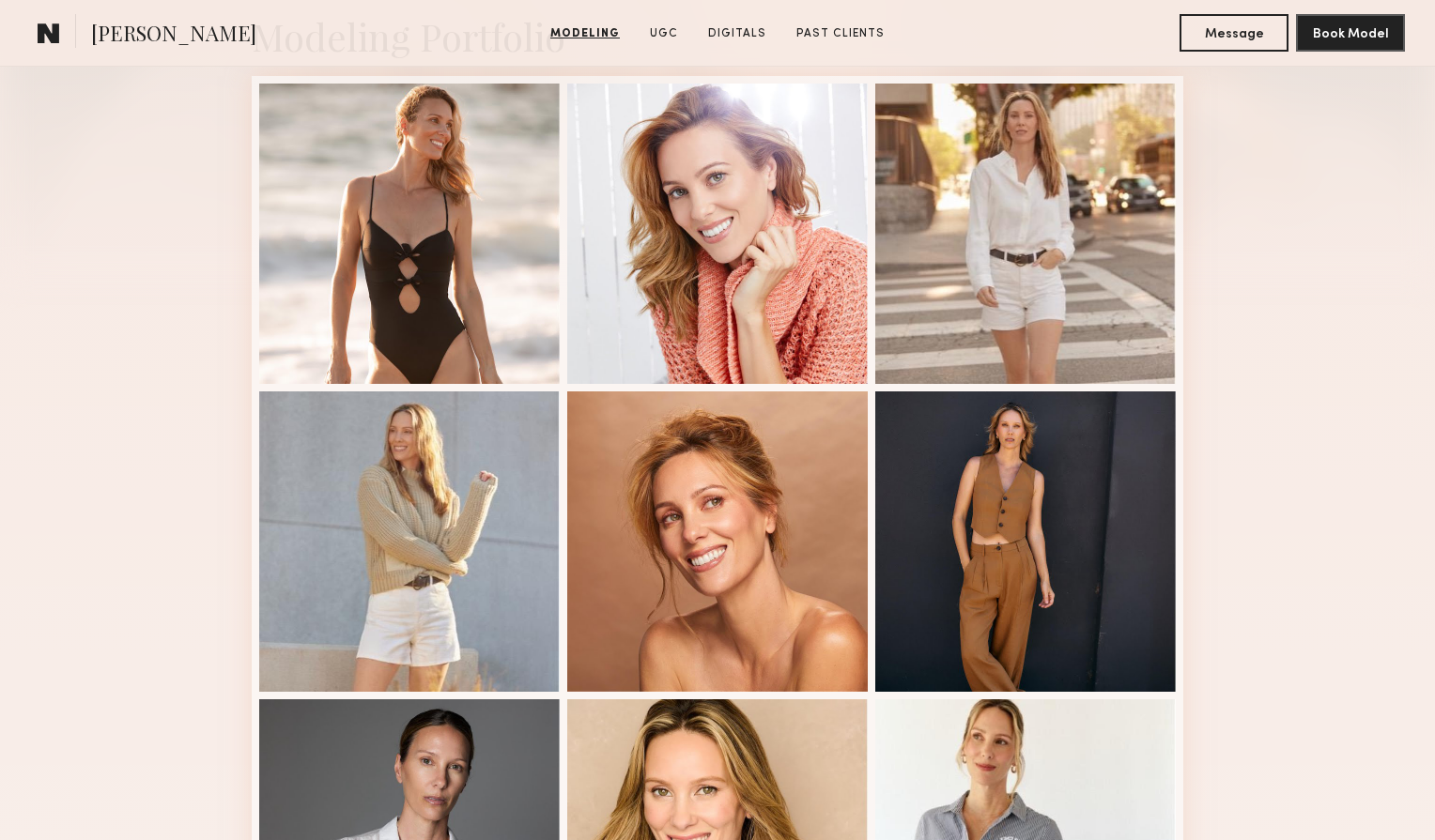
scroll to position [475, 0]
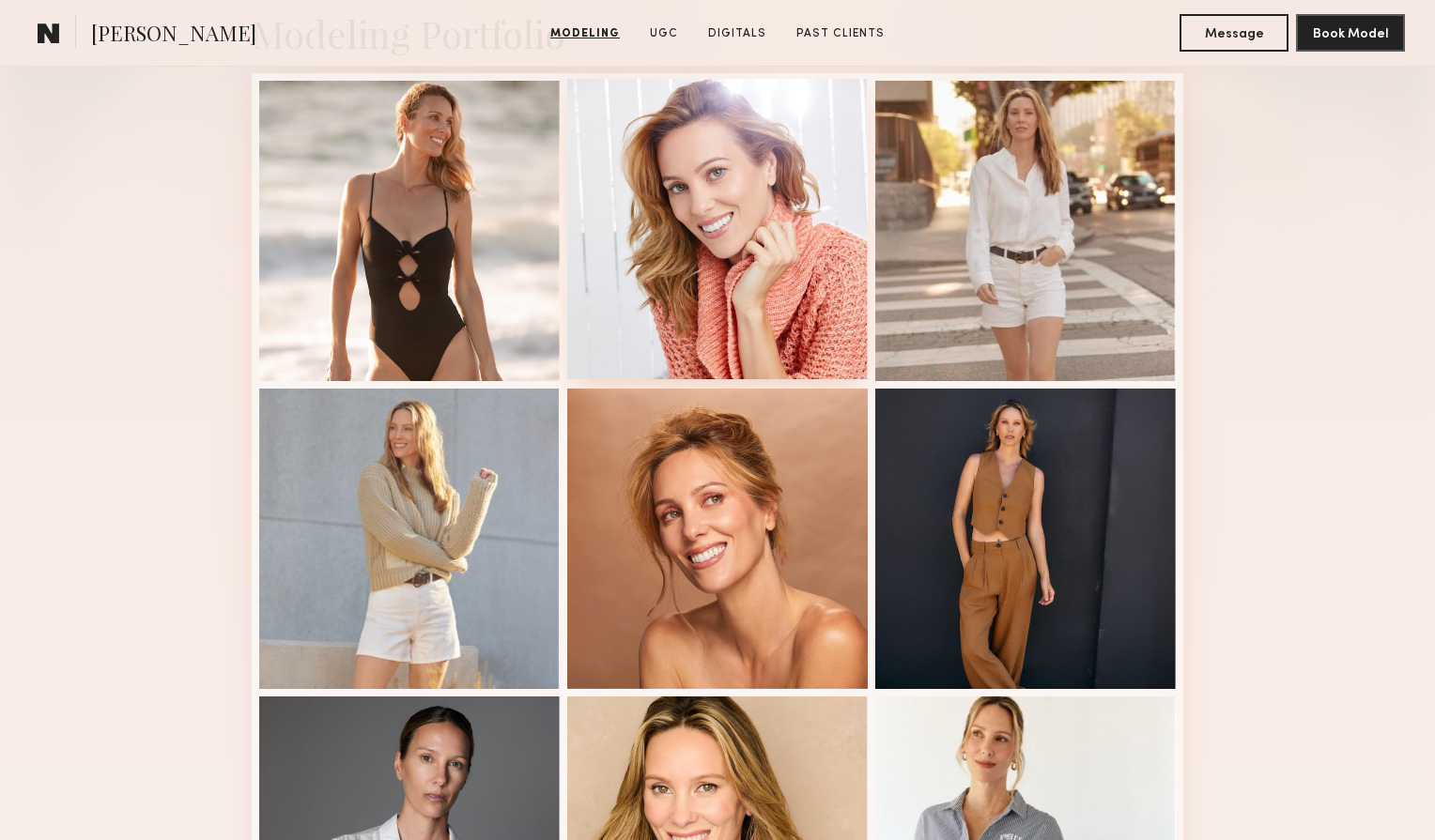
click at [764, 247] on div at bounding box center [718, 229] width 301 height 301
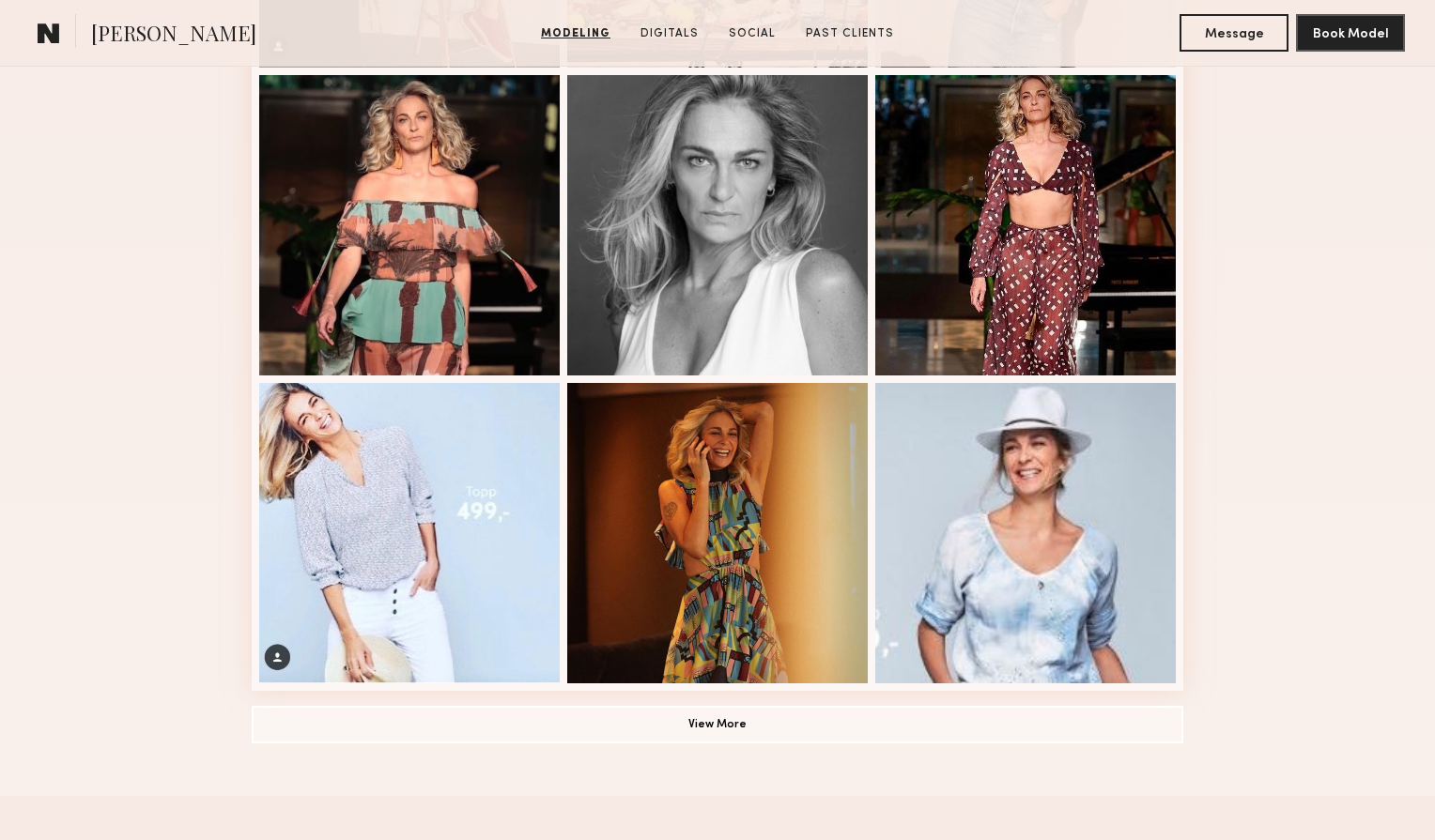
scroll to position [1103, 0]
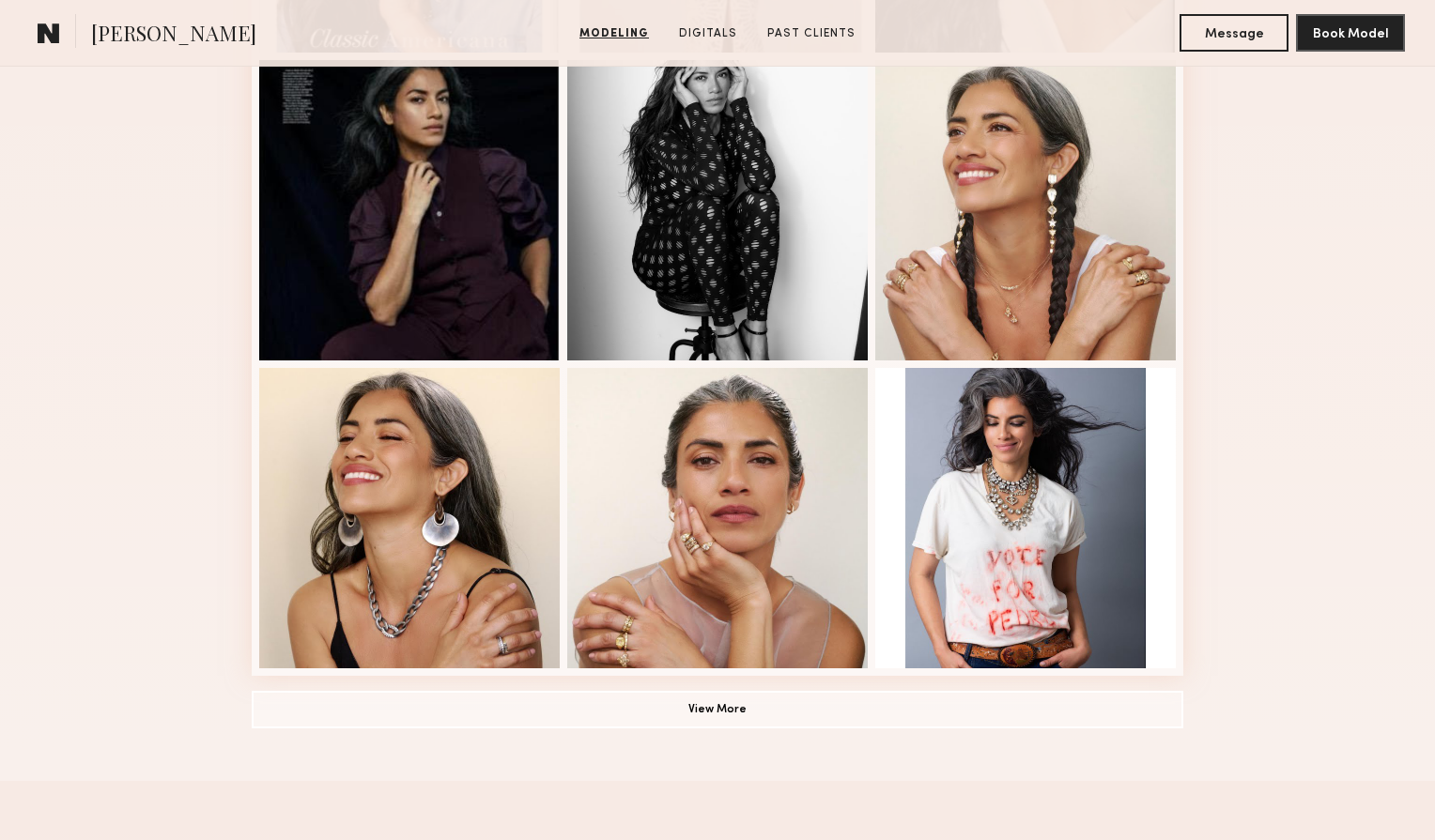
scroll to position [1113, 0]
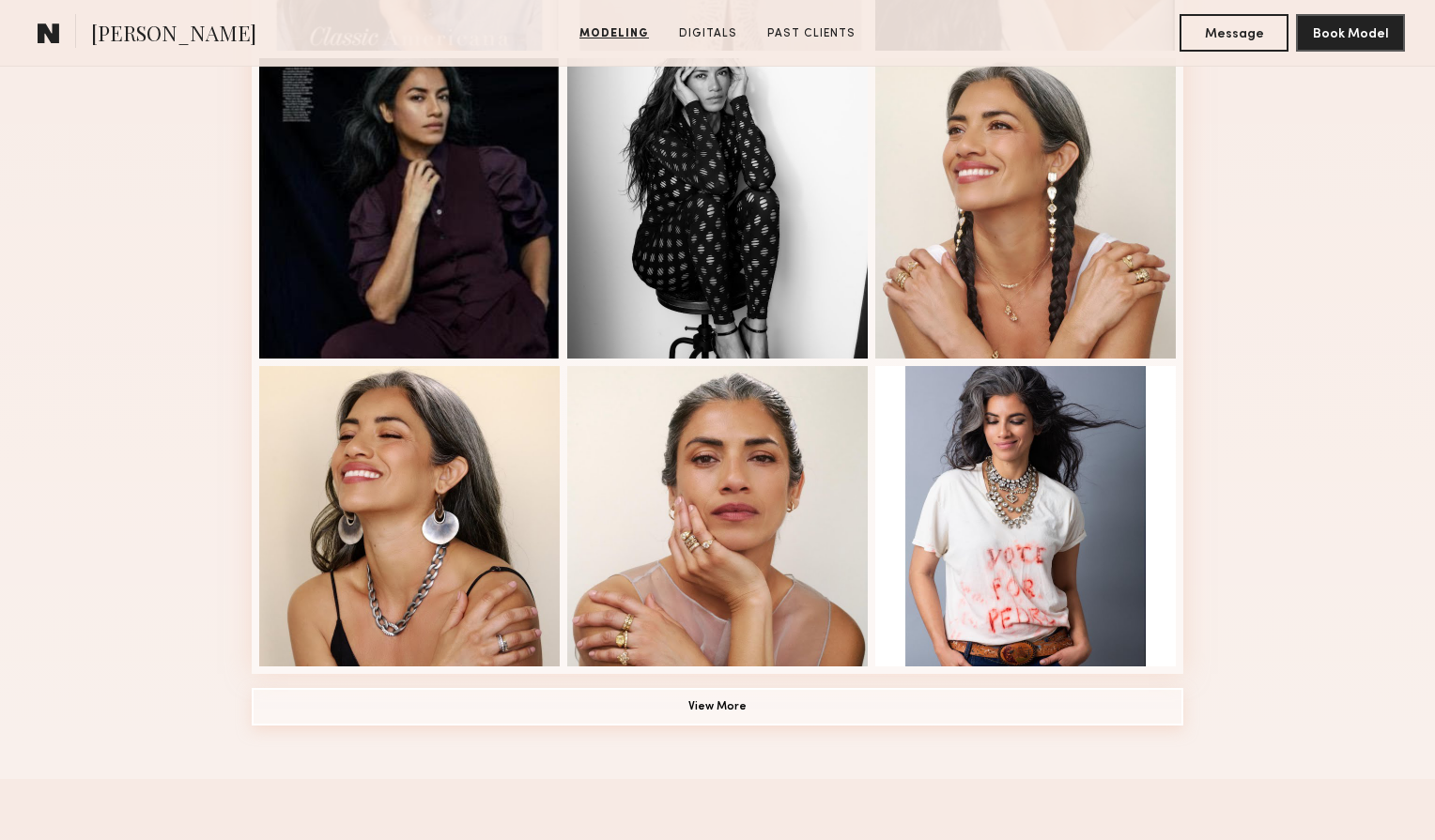
click at [688, 710] on button "View More" at bounding box center [718, 707] width 932 height 38
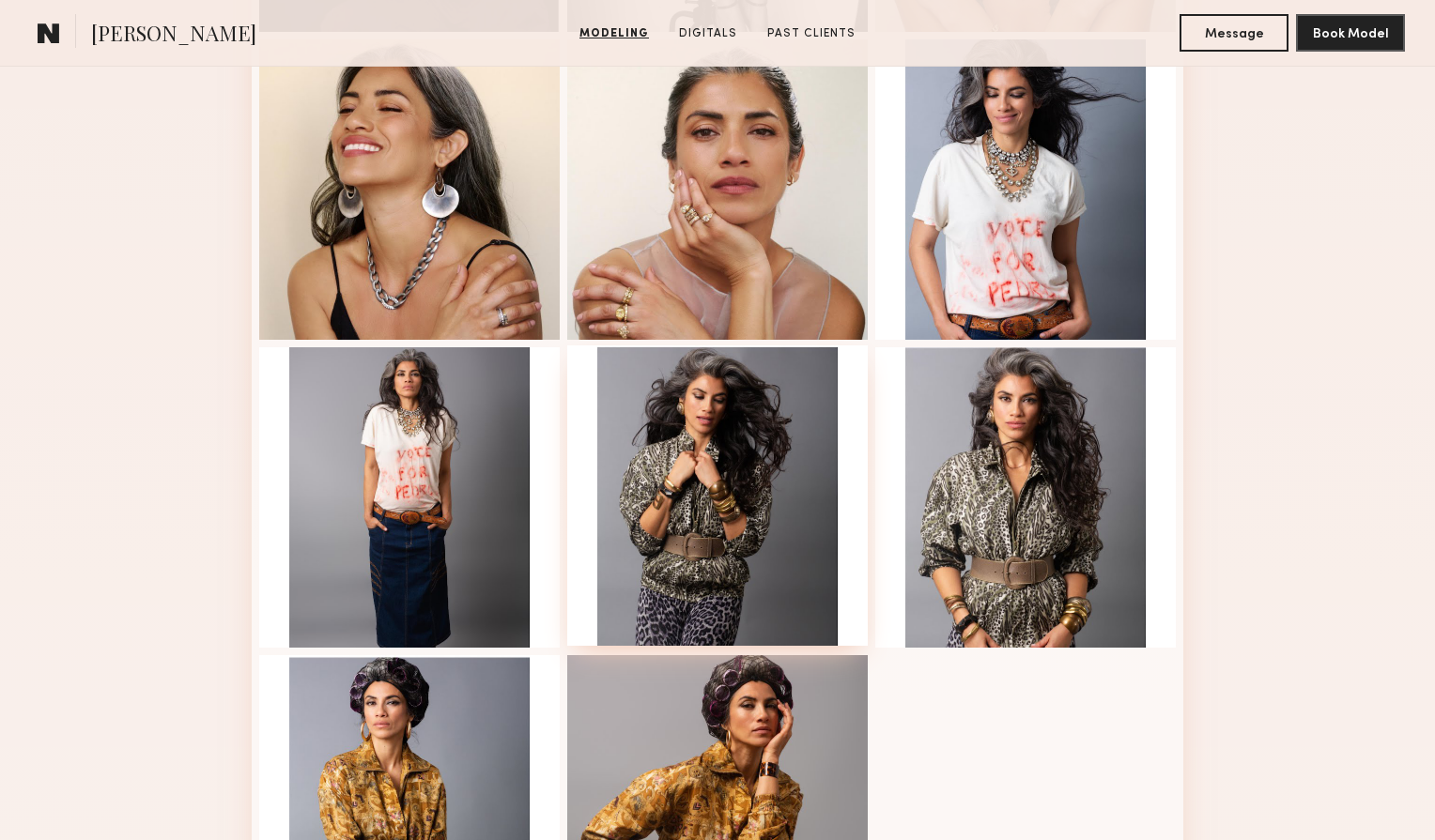
scroll to position [1437, 0]
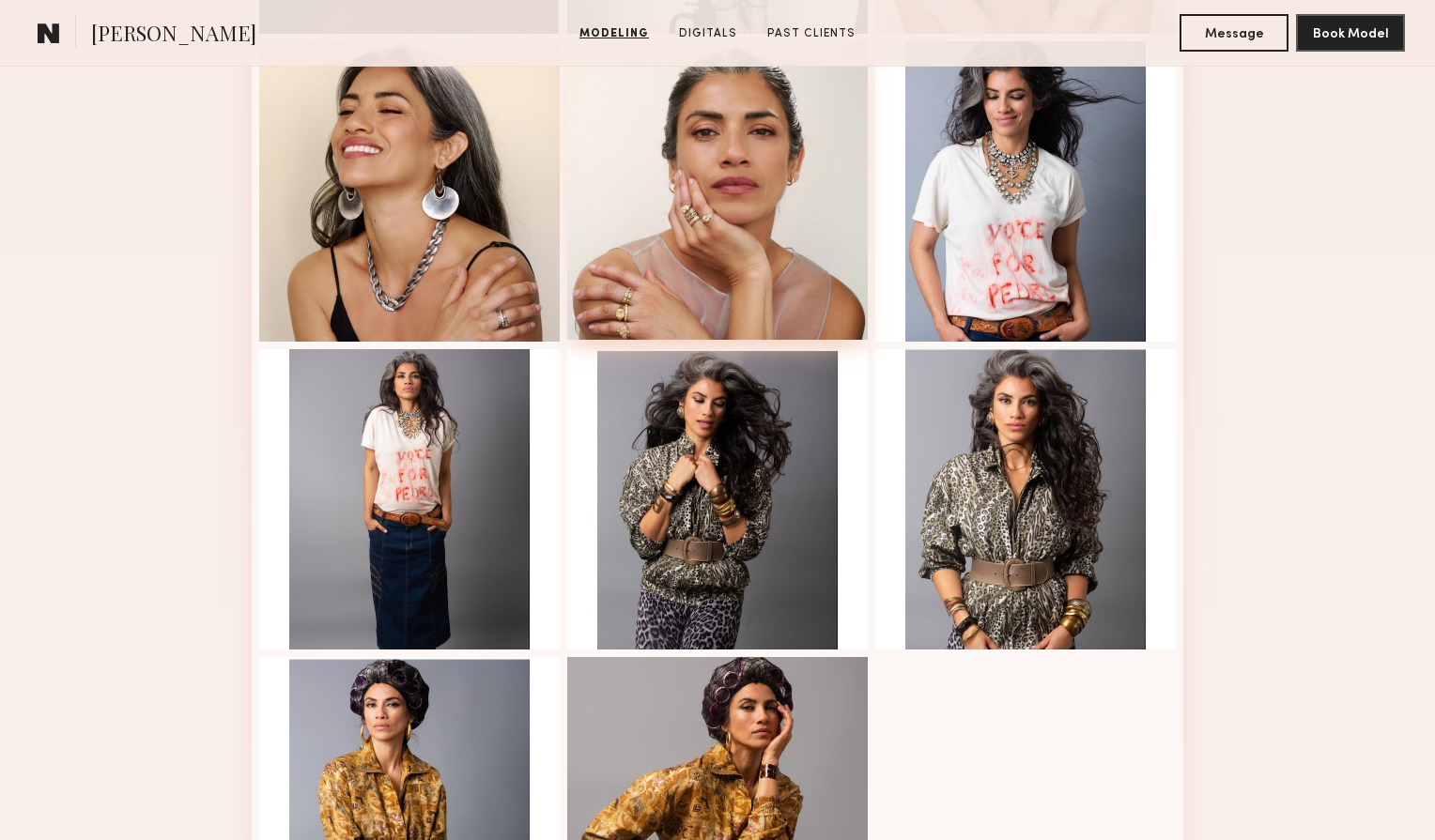
click at [809, 161] on div at bounding box center [718, 189] width 301 height 301
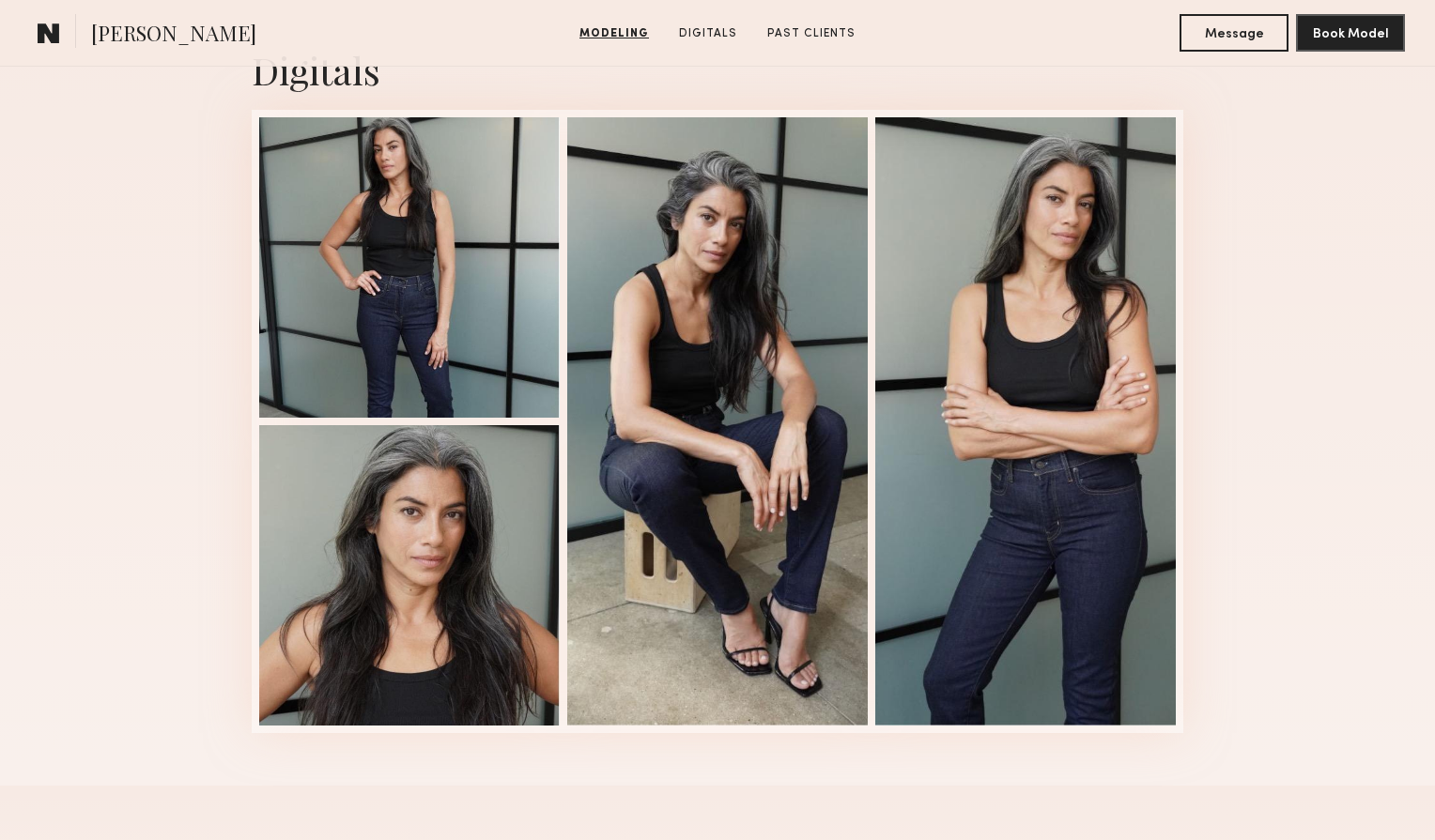
scroll to position [2492, 0]
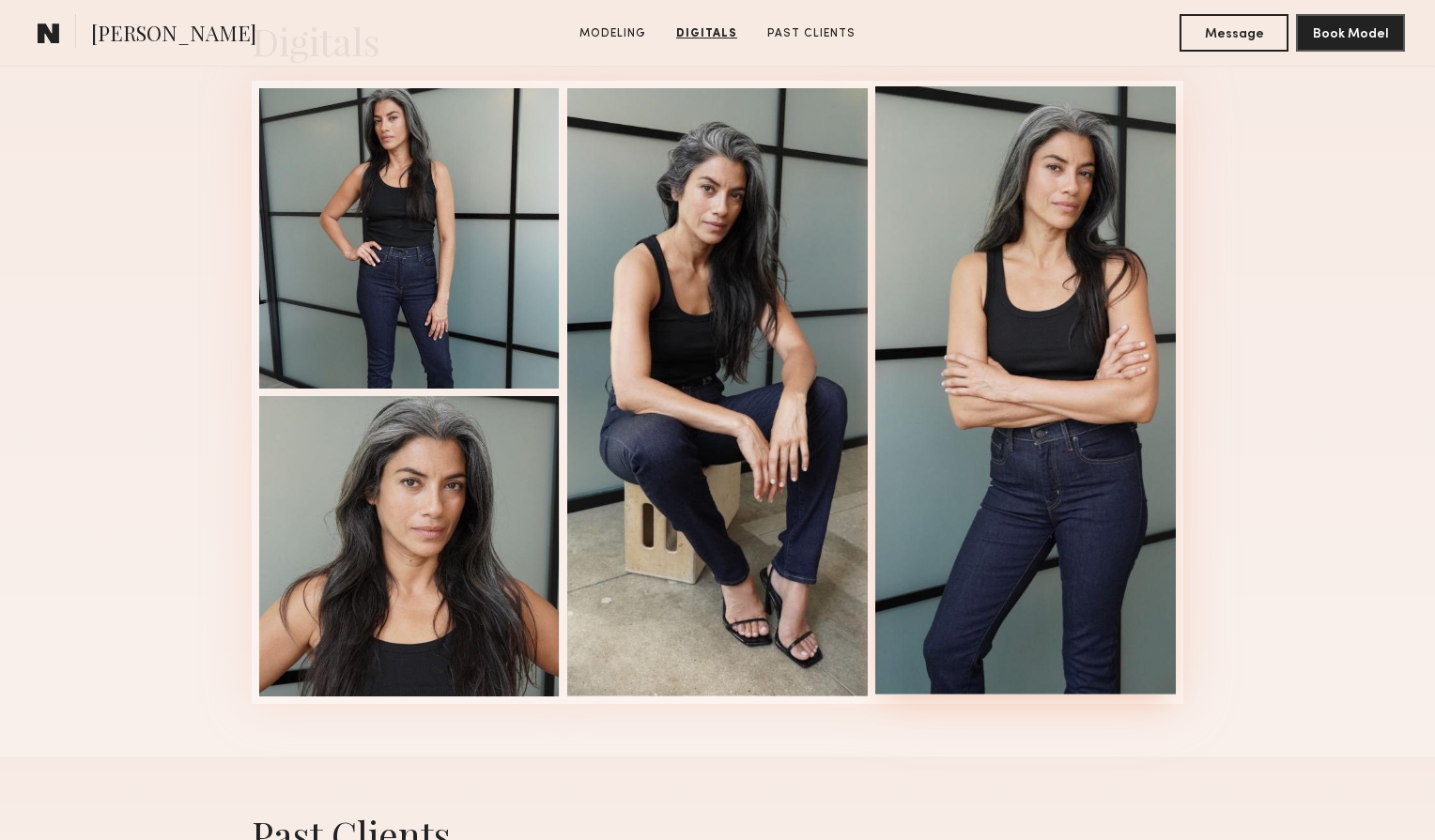
click at [964, 396] on div at bounding box center [1025, 391] width 301 height 609
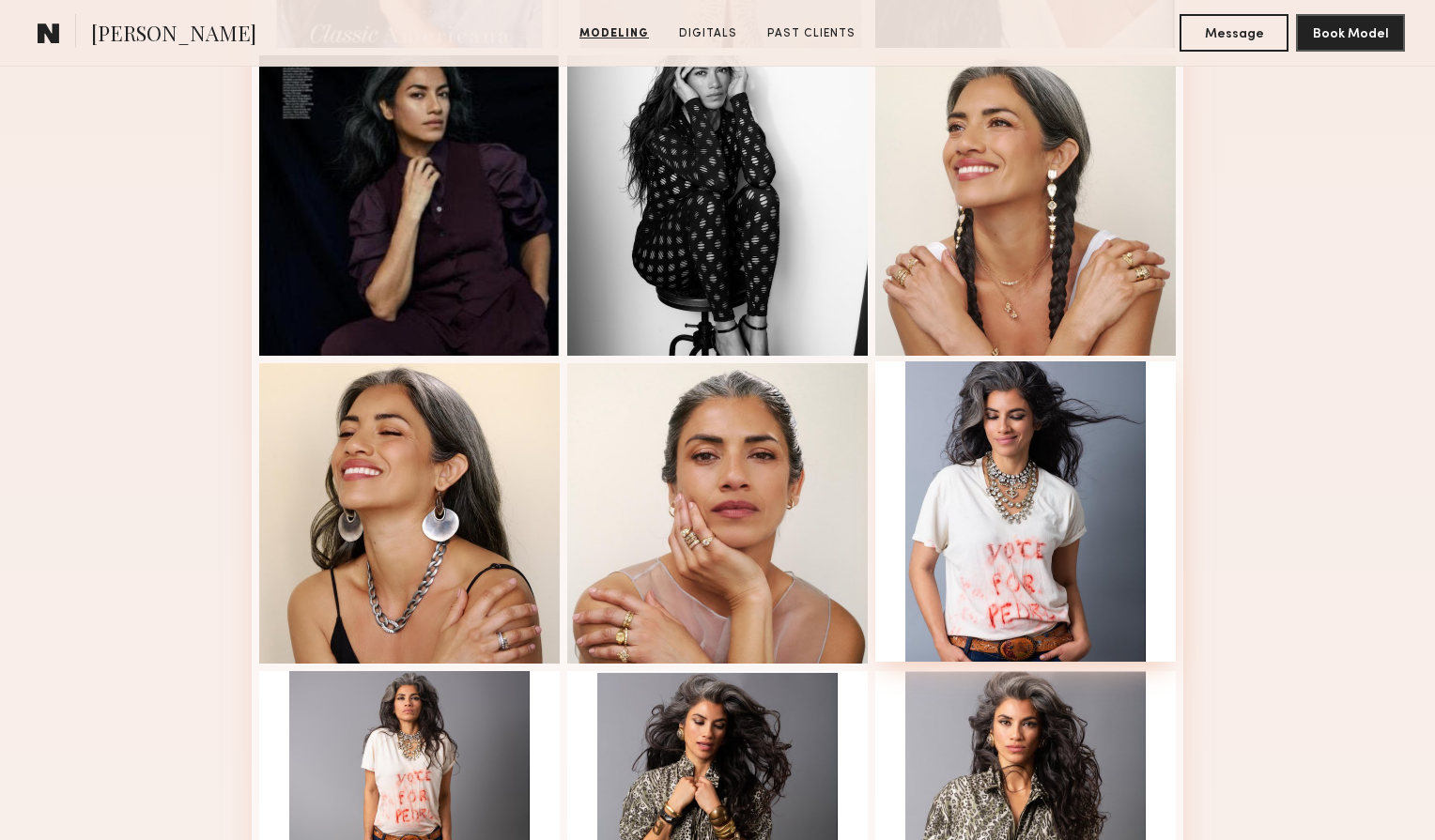
scroll to position [1117, 0]
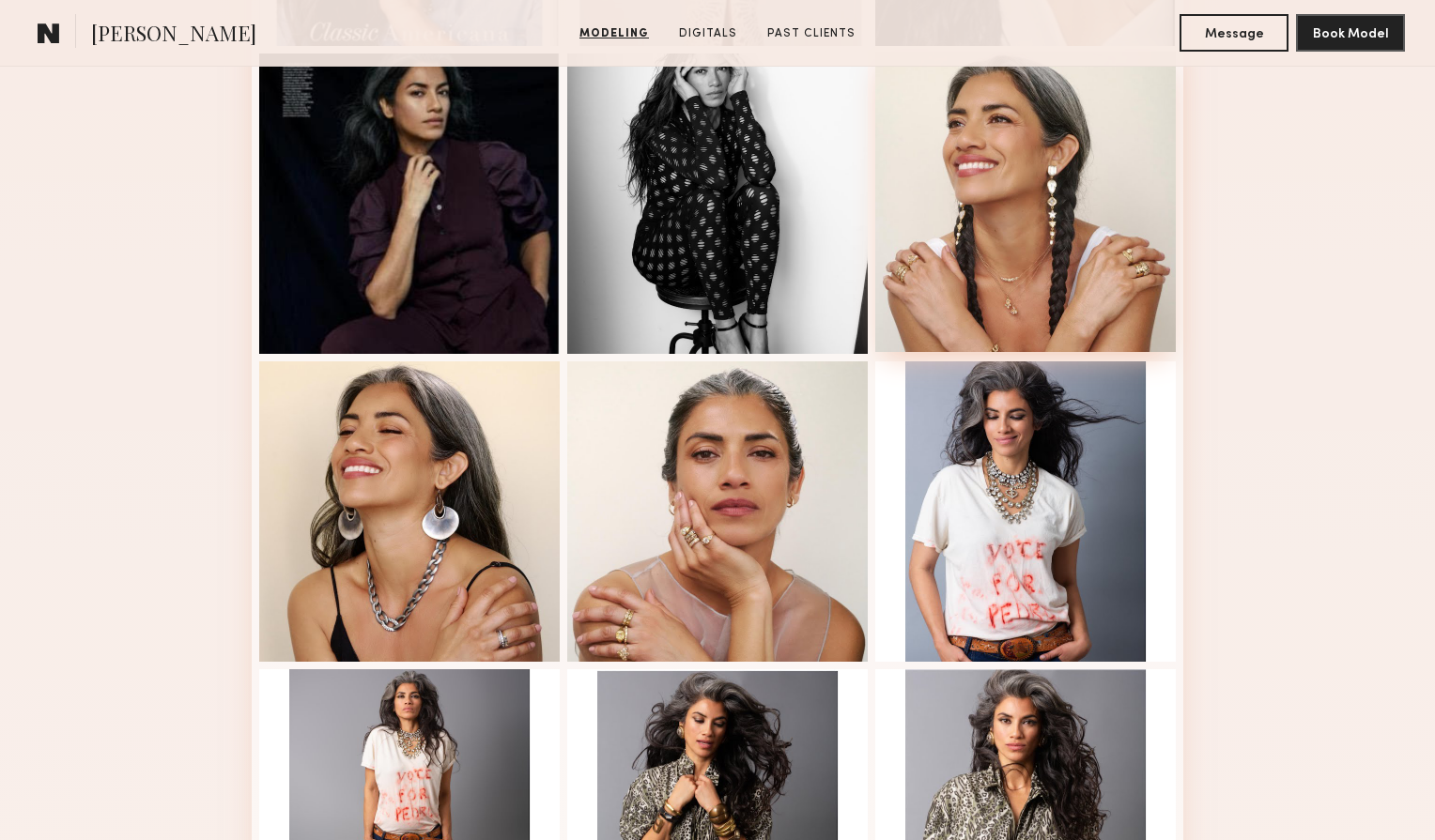
click at [1061, 164] on div at bounding box center [1025, 201] width 301 height 301
click at [722, 488] on div at bounding box center [718, 509] width 301 height 301
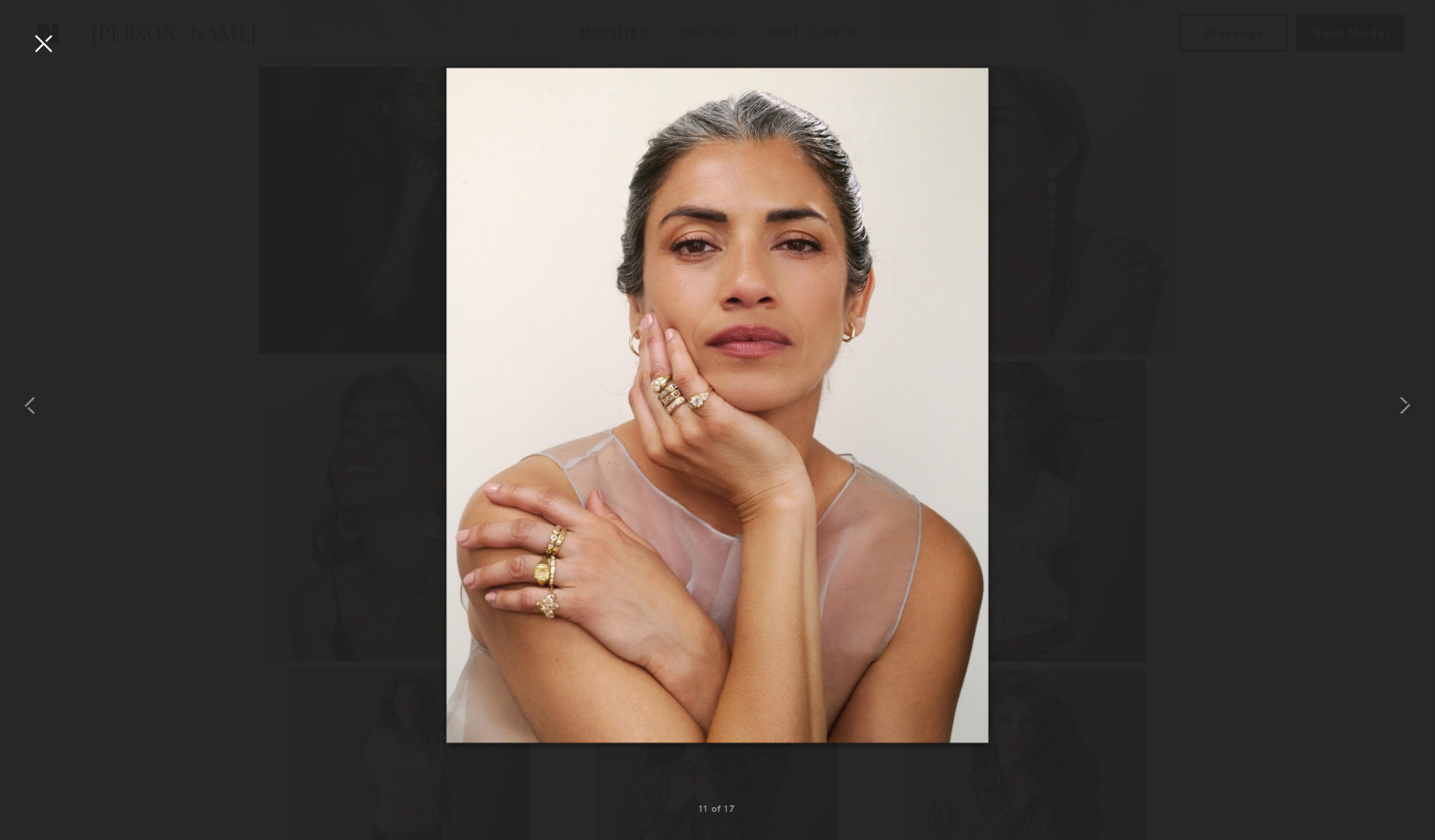
click at [741, 375] on img at bounding box center [717, 405] width 542 height 675
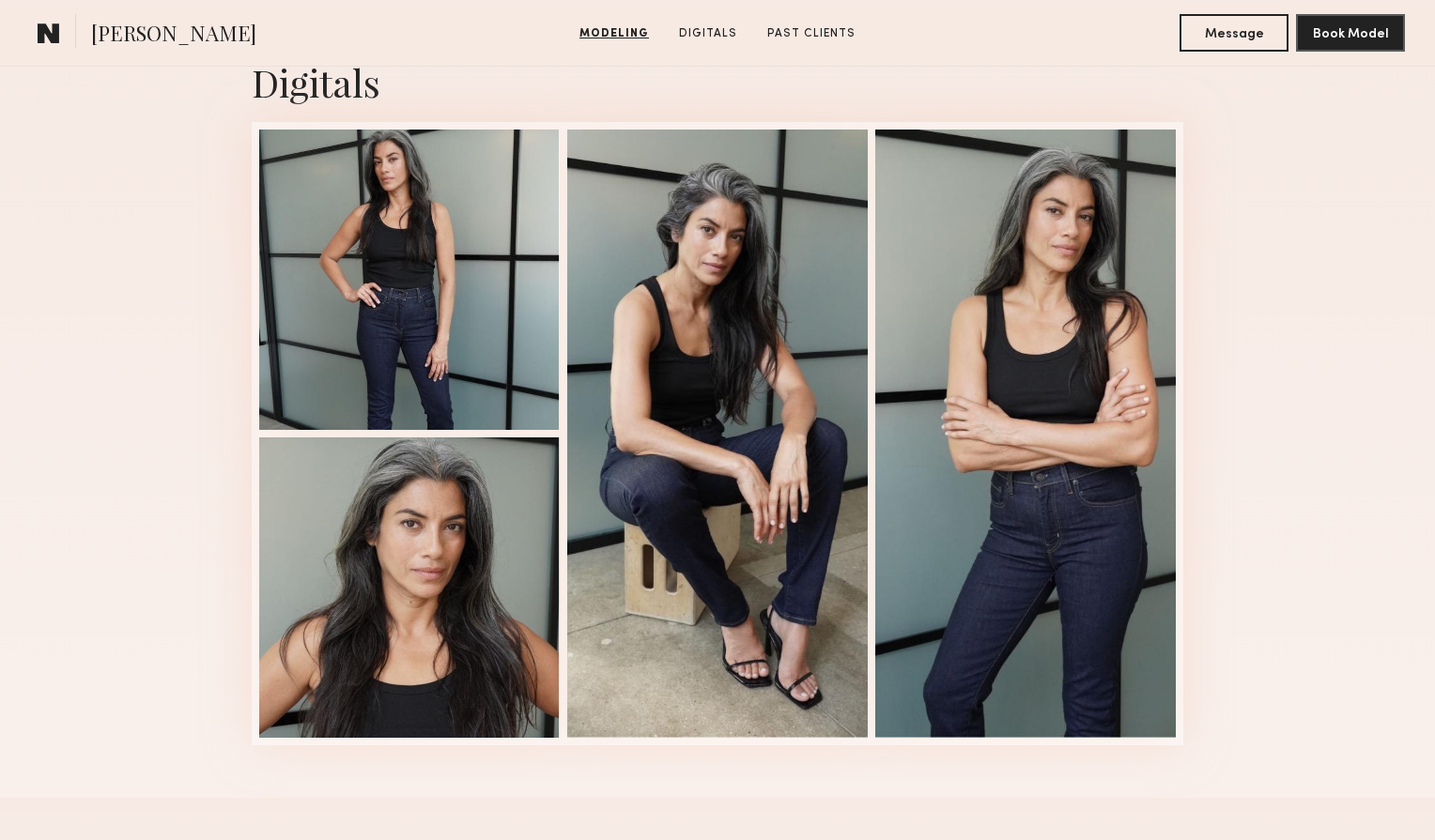
scroll to position [2461, 0]
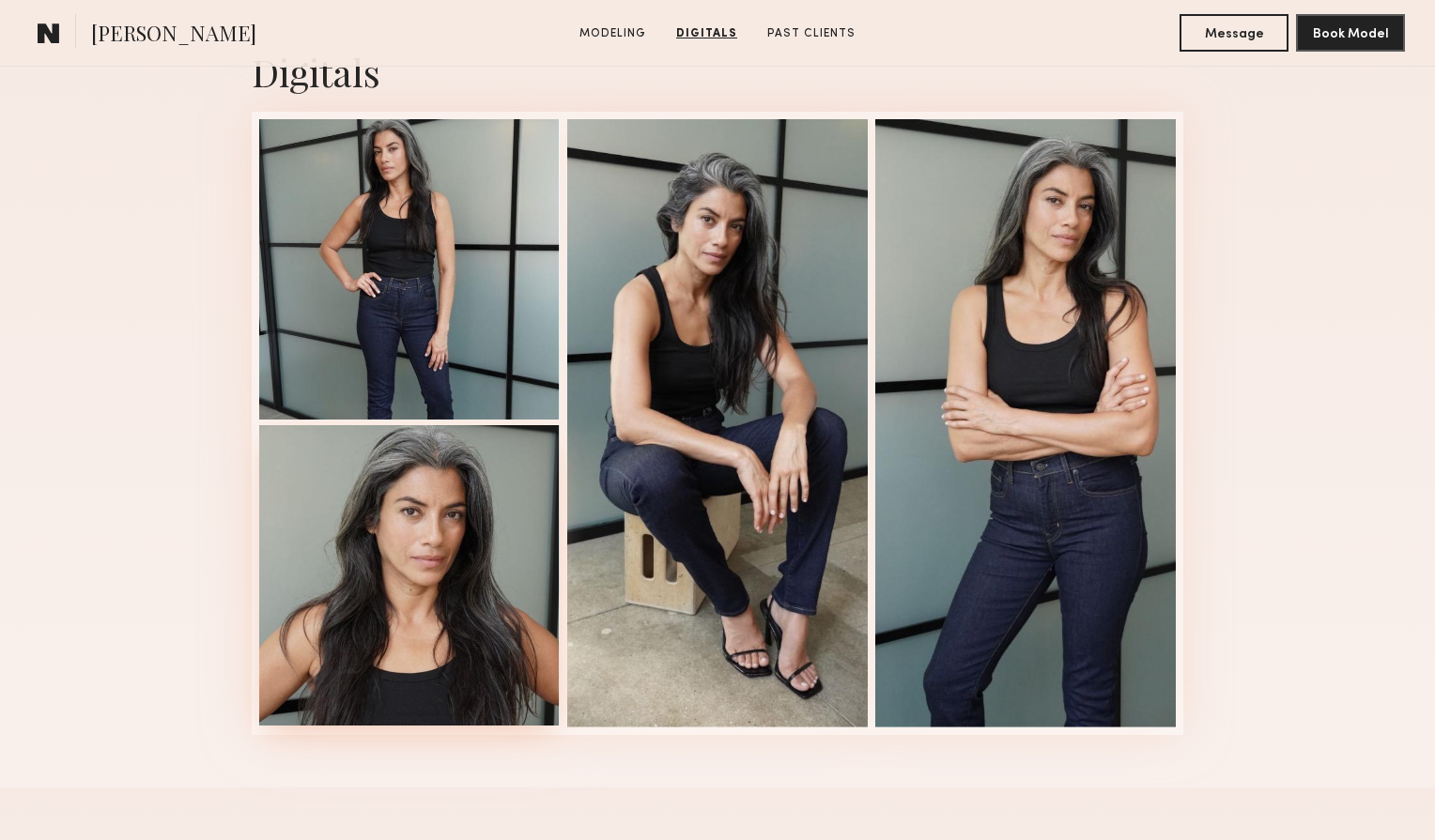
click at [454, 624] on div at bounding box center [409, 575] width 301 height 301
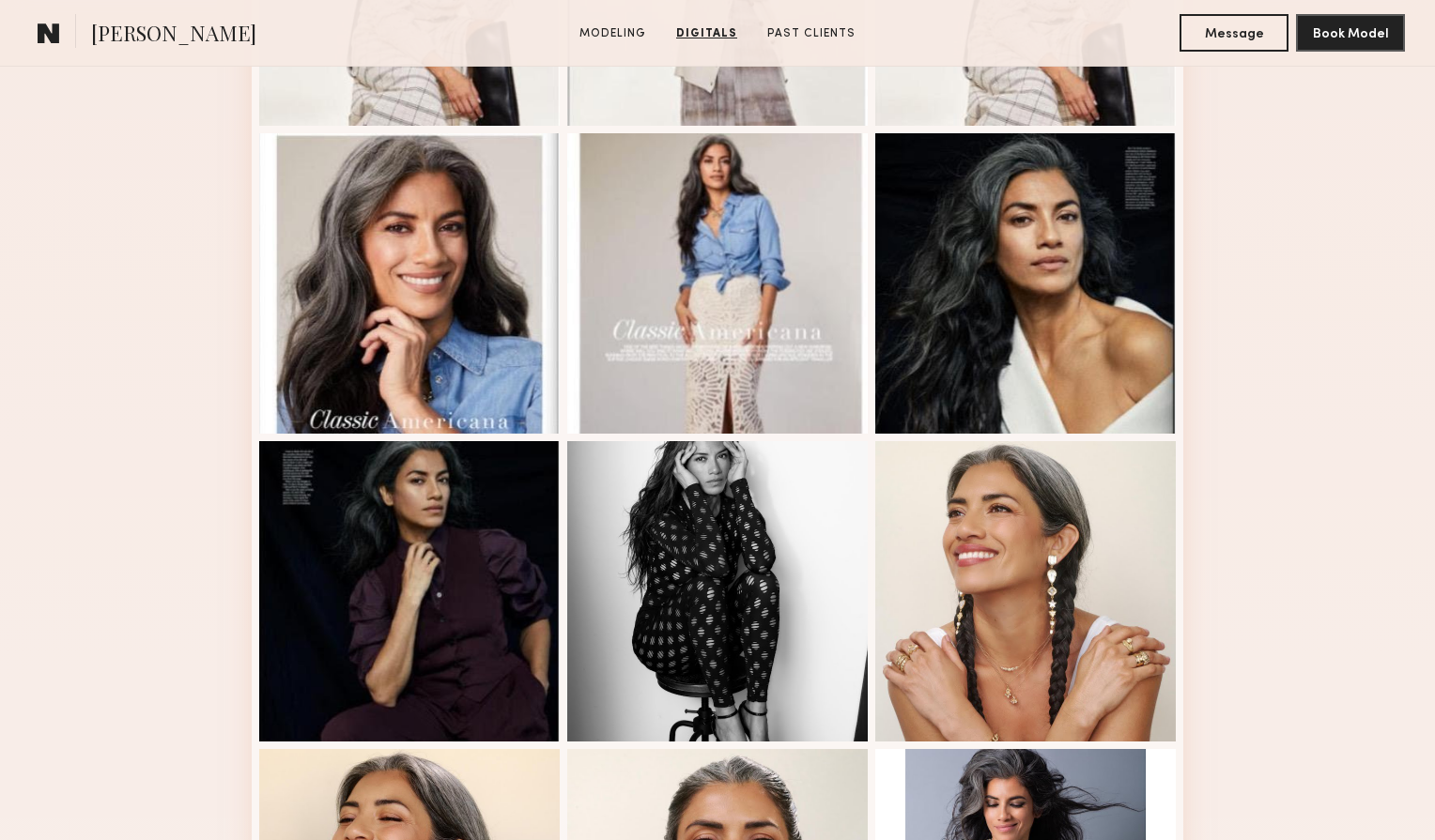
scroll to position [556, 0]
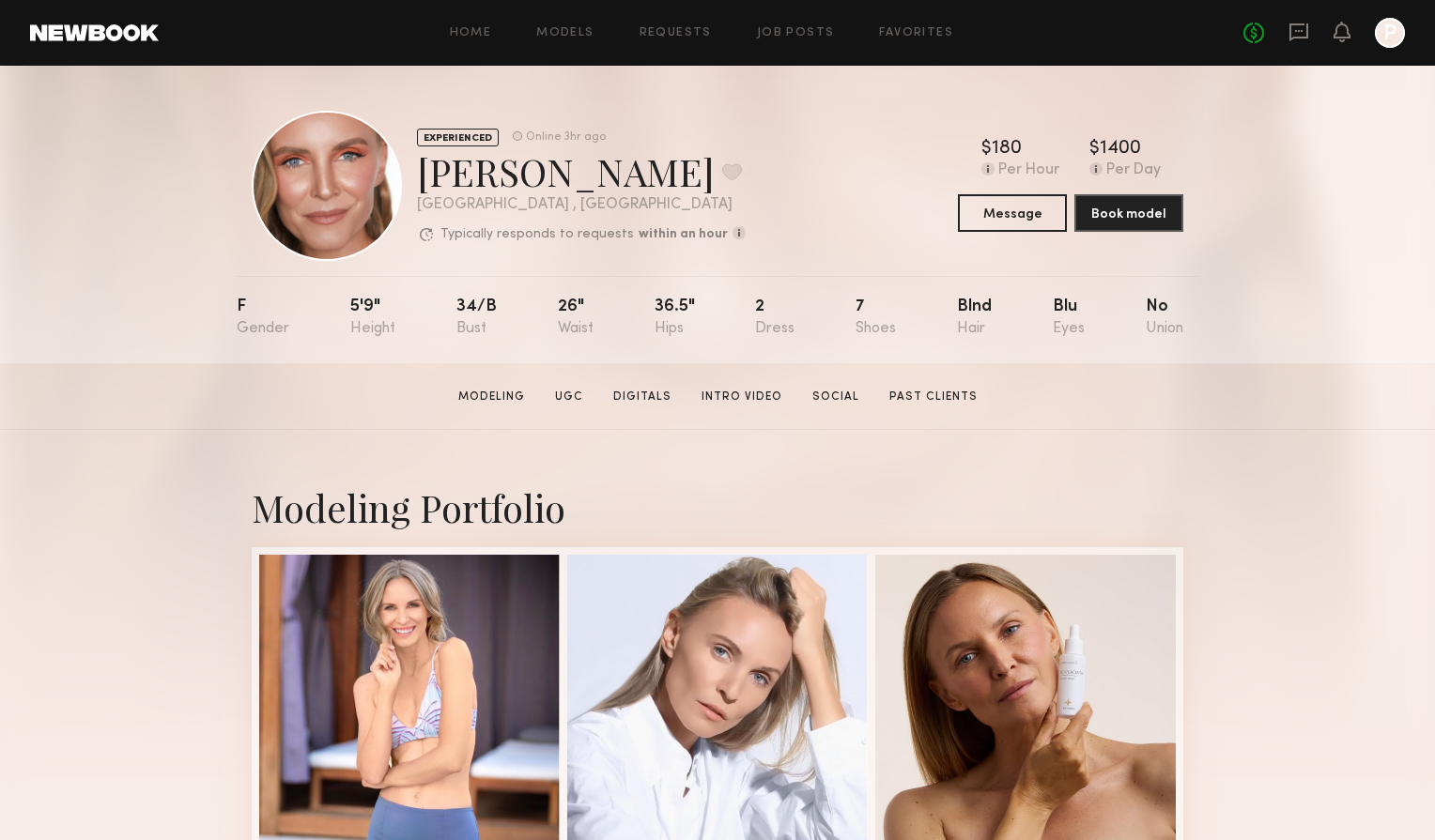
click at [654, 422] on section "[PERSON_NAME] Modeling UGC Digitals Intro Video Social Past Clients Message Boo…" at bounding box center [718, 396] width 1435 height 67
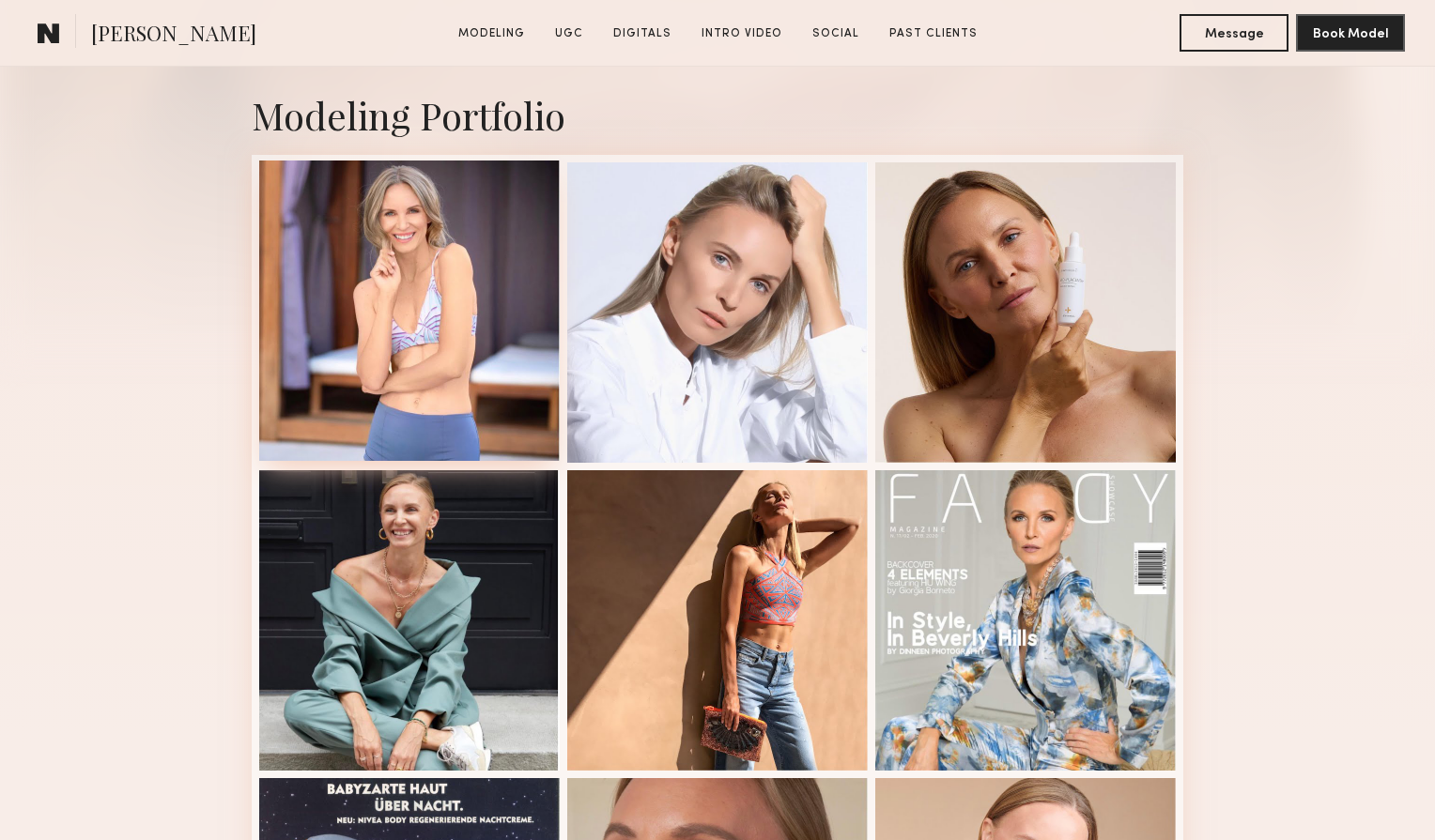
scroll to position [425, 0]
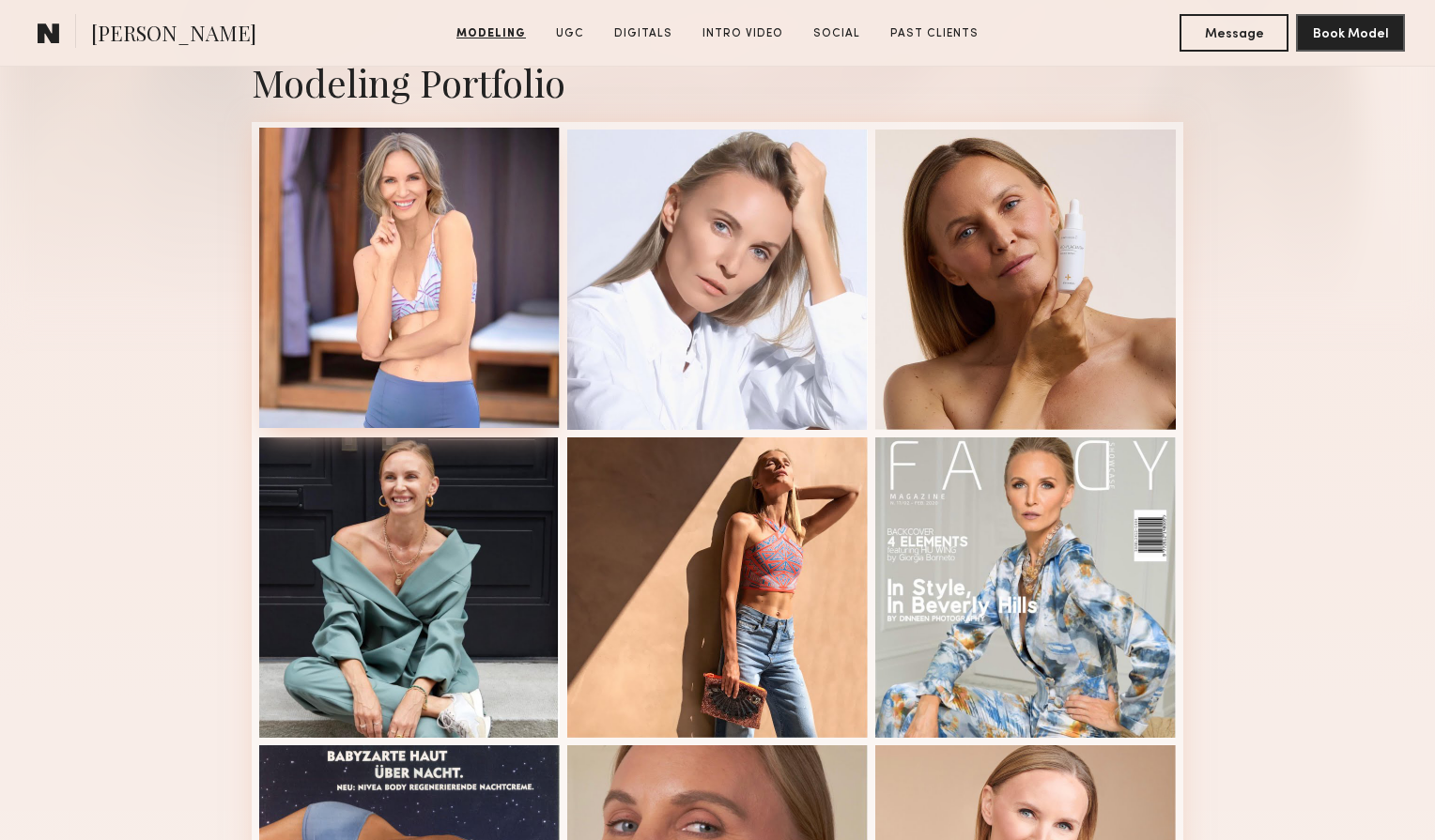
click at [425, 312] on div at bounding box center [409, 277] width 301 height 301
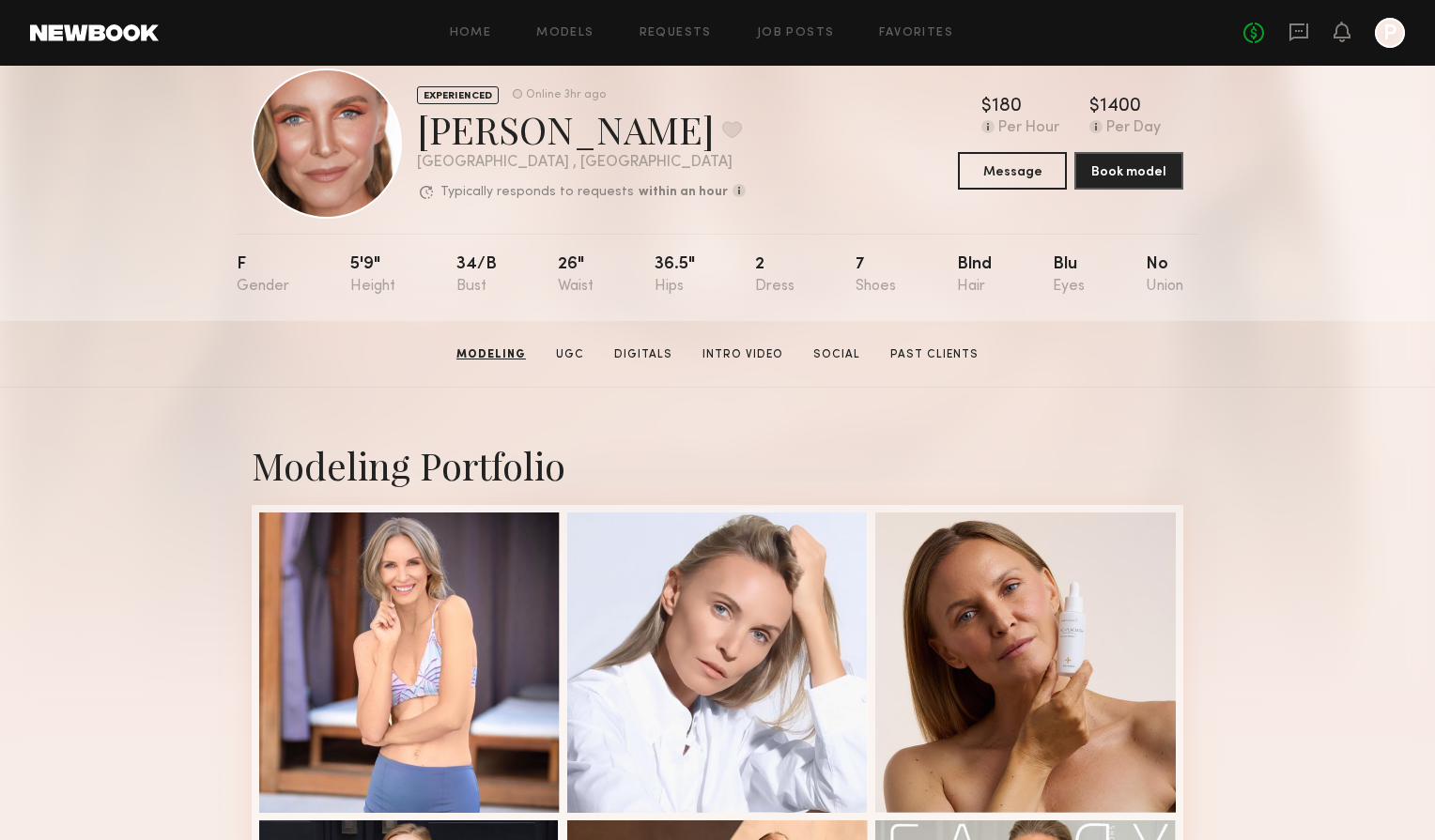
scroll to position [0, 0]
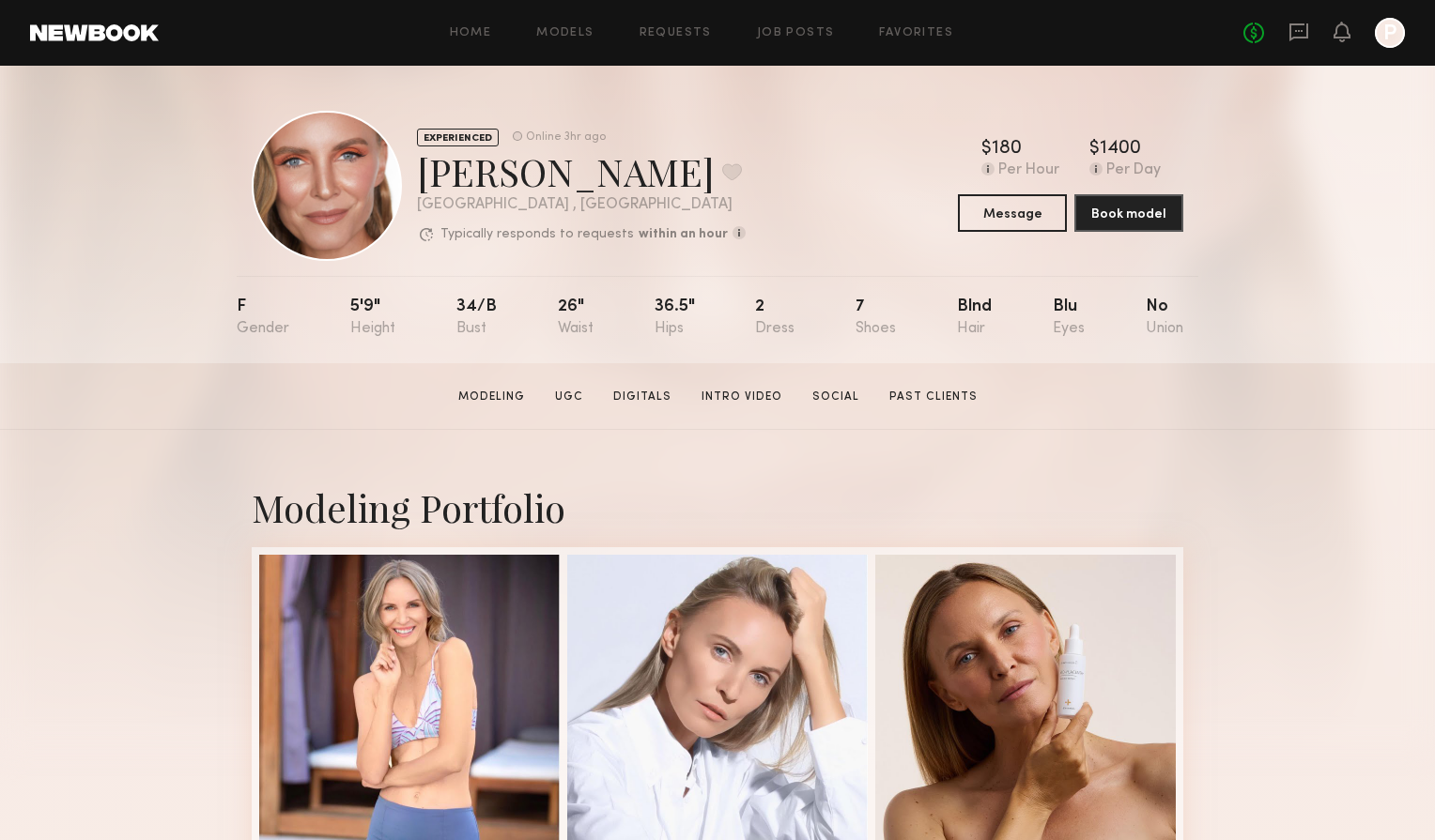
click at [484, 181] on div "[PERSON_NAME] Favorite" at bounding box center [581, 171] width 329 height 49
copy div "[PERSON_NAME]"
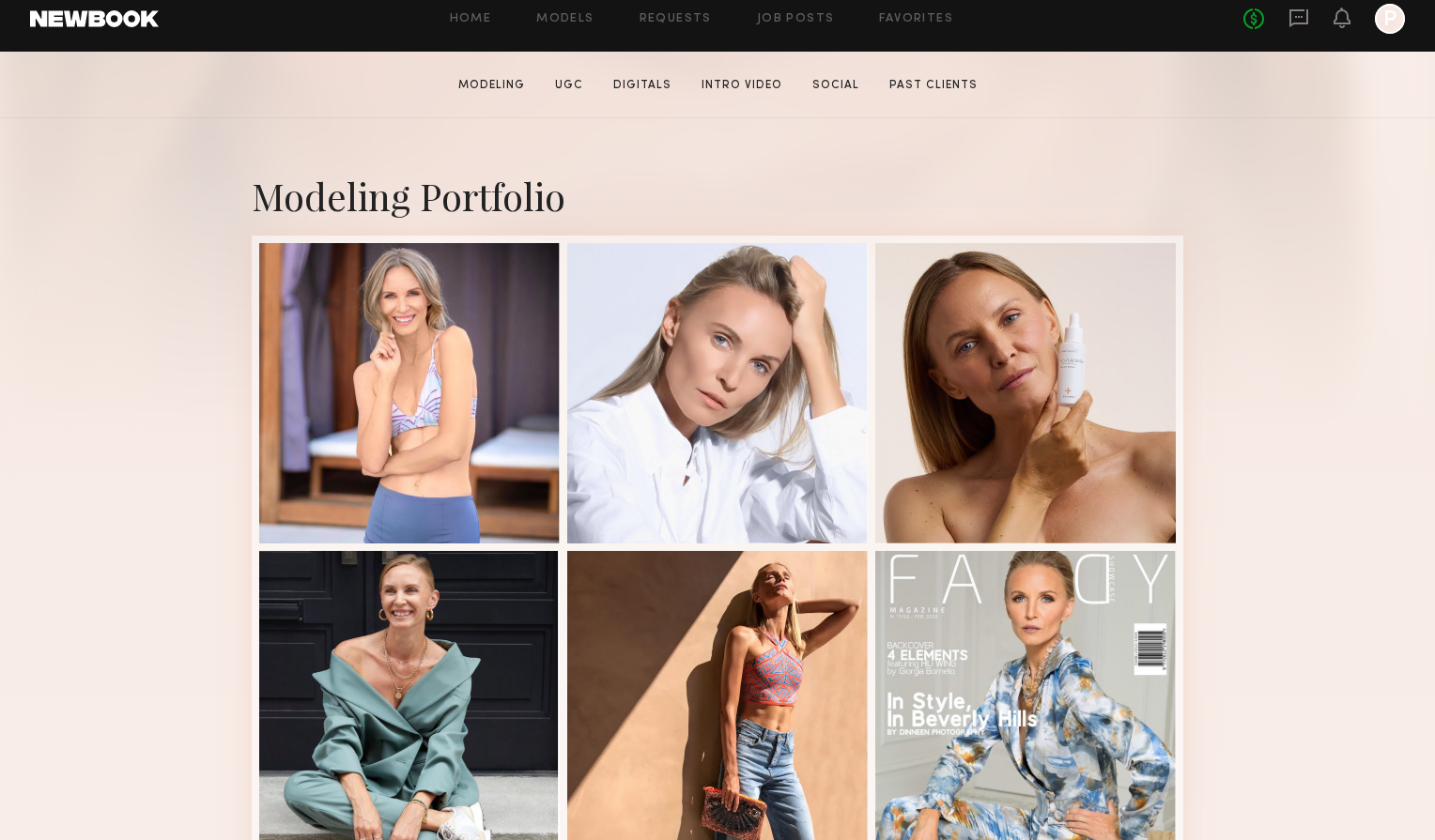
scroll to position [311, 0]
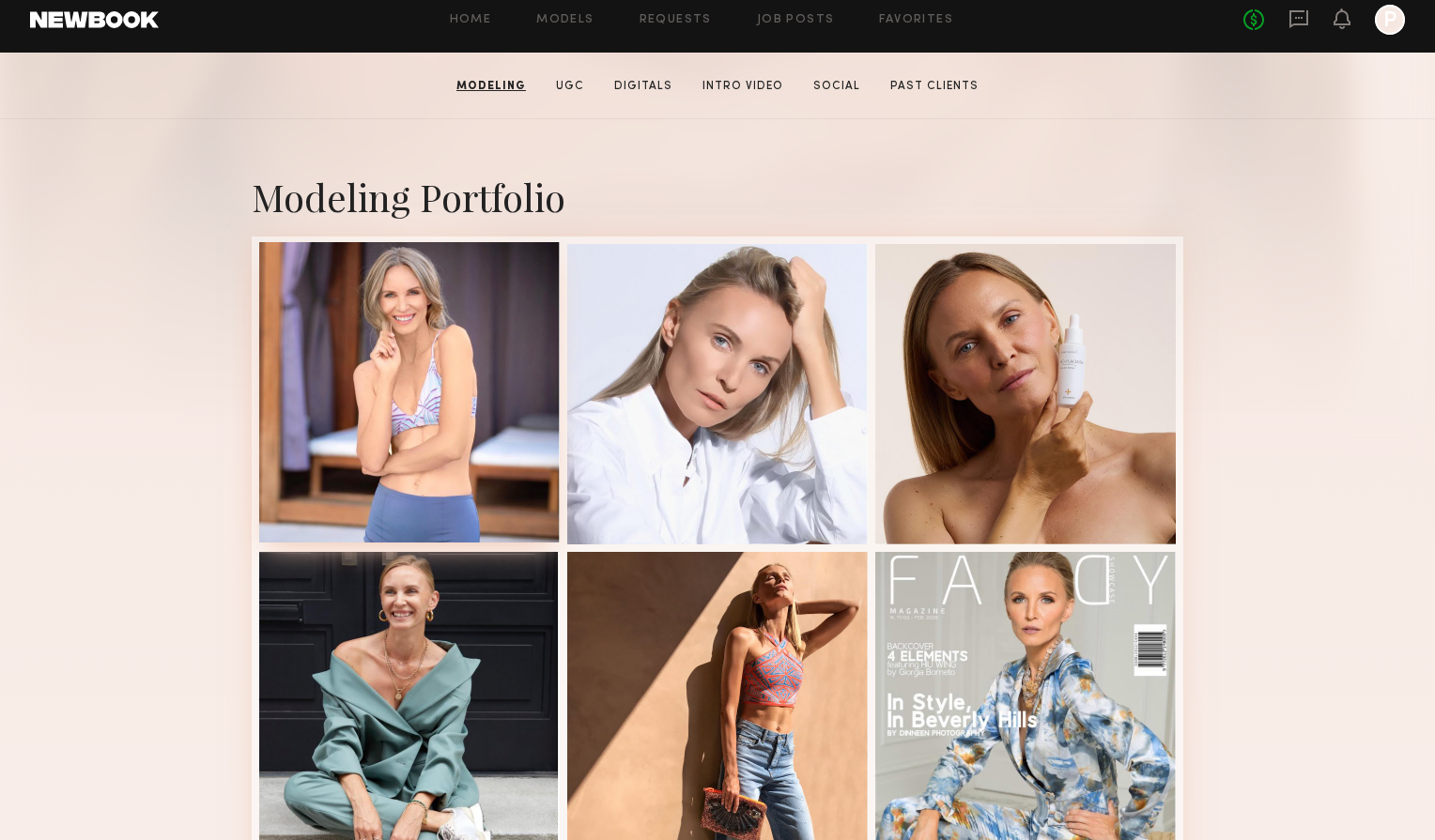
click at [436, 379] on div at bounding box center [409, 392] width 301 height 301
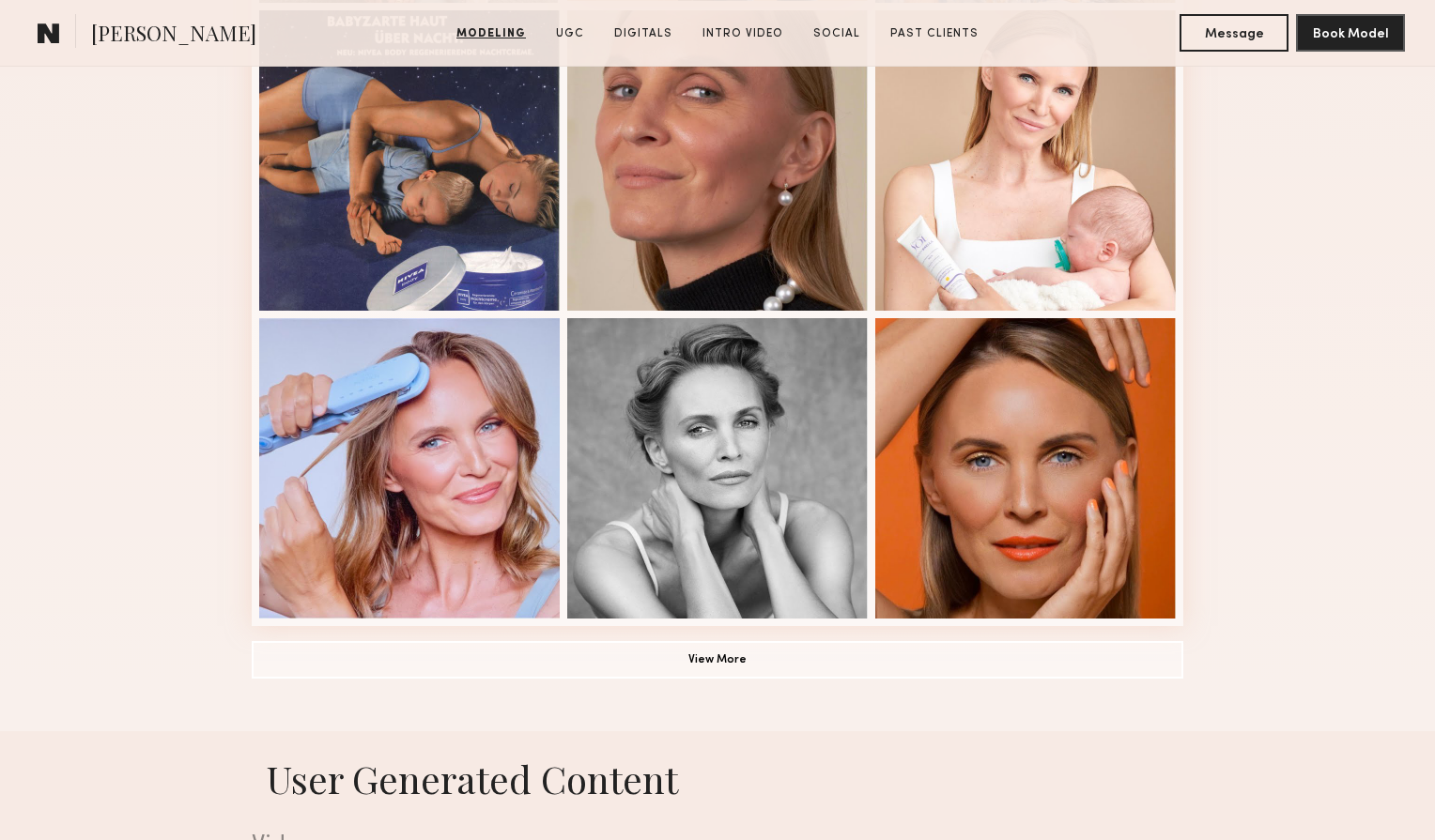
scroll to position [1164, 0]
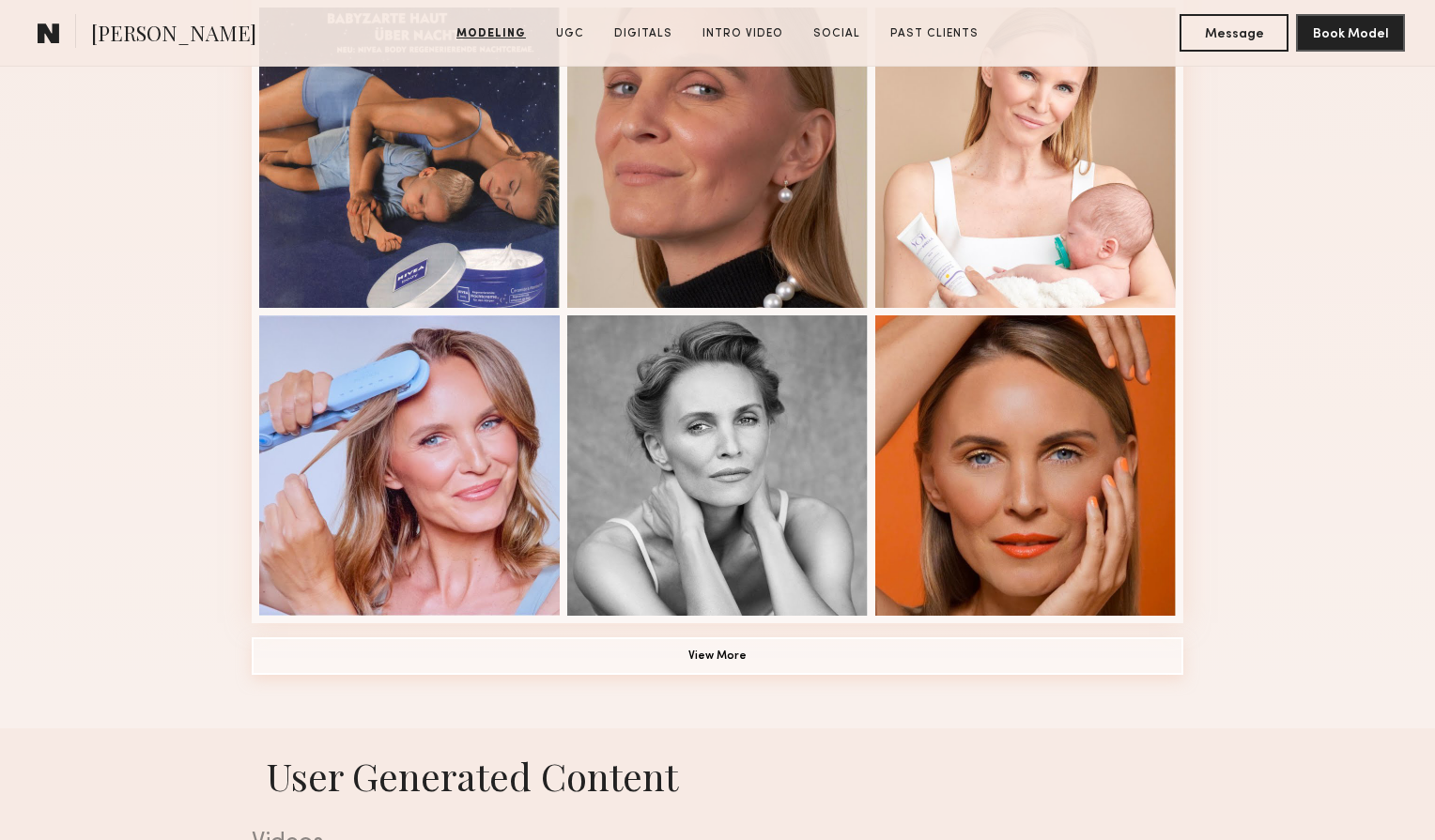
click at [797, 664] on button "View More" at bounding box center [718, 656] width 932 height 38
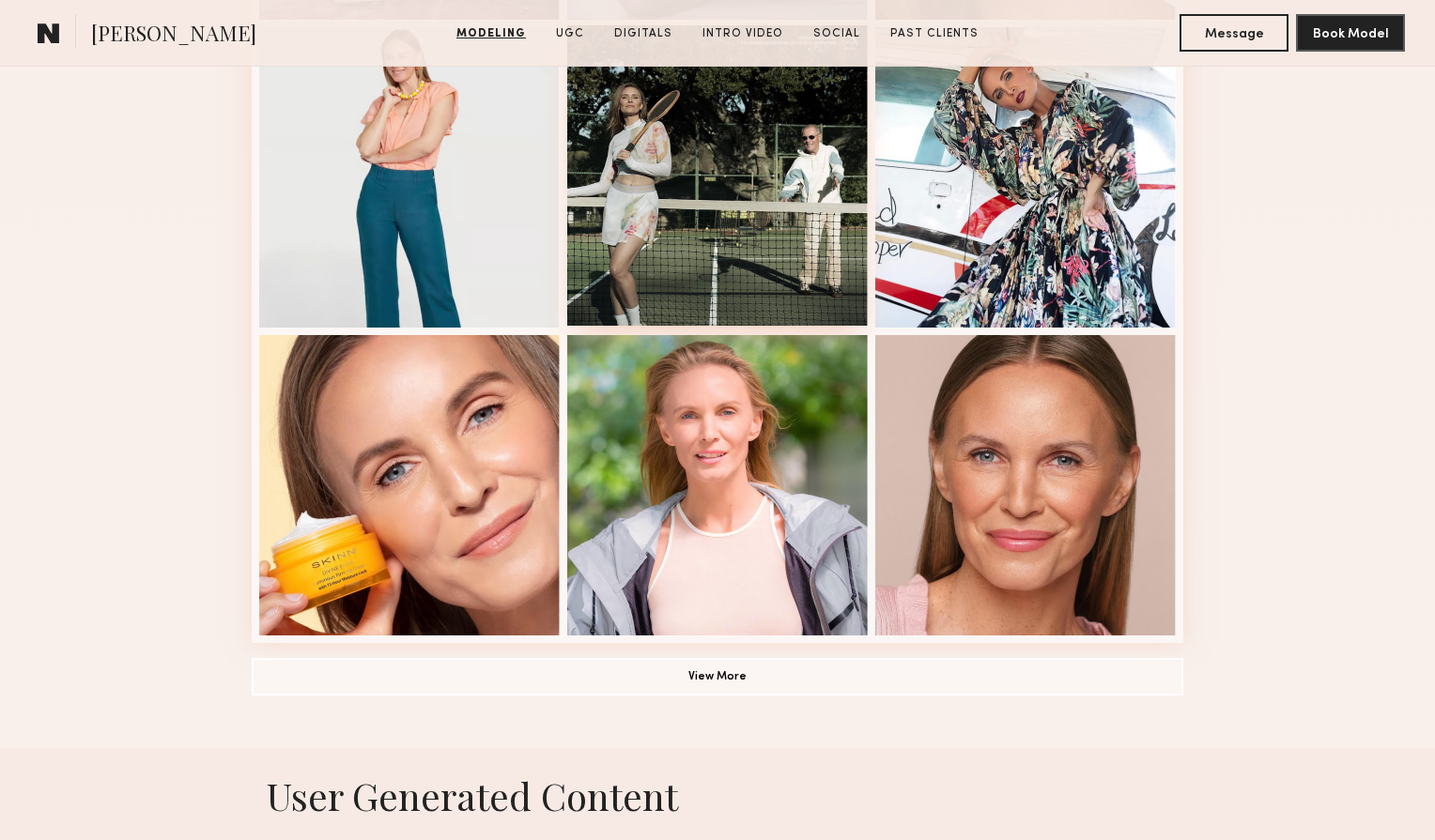
scroll to position [2380, 0]
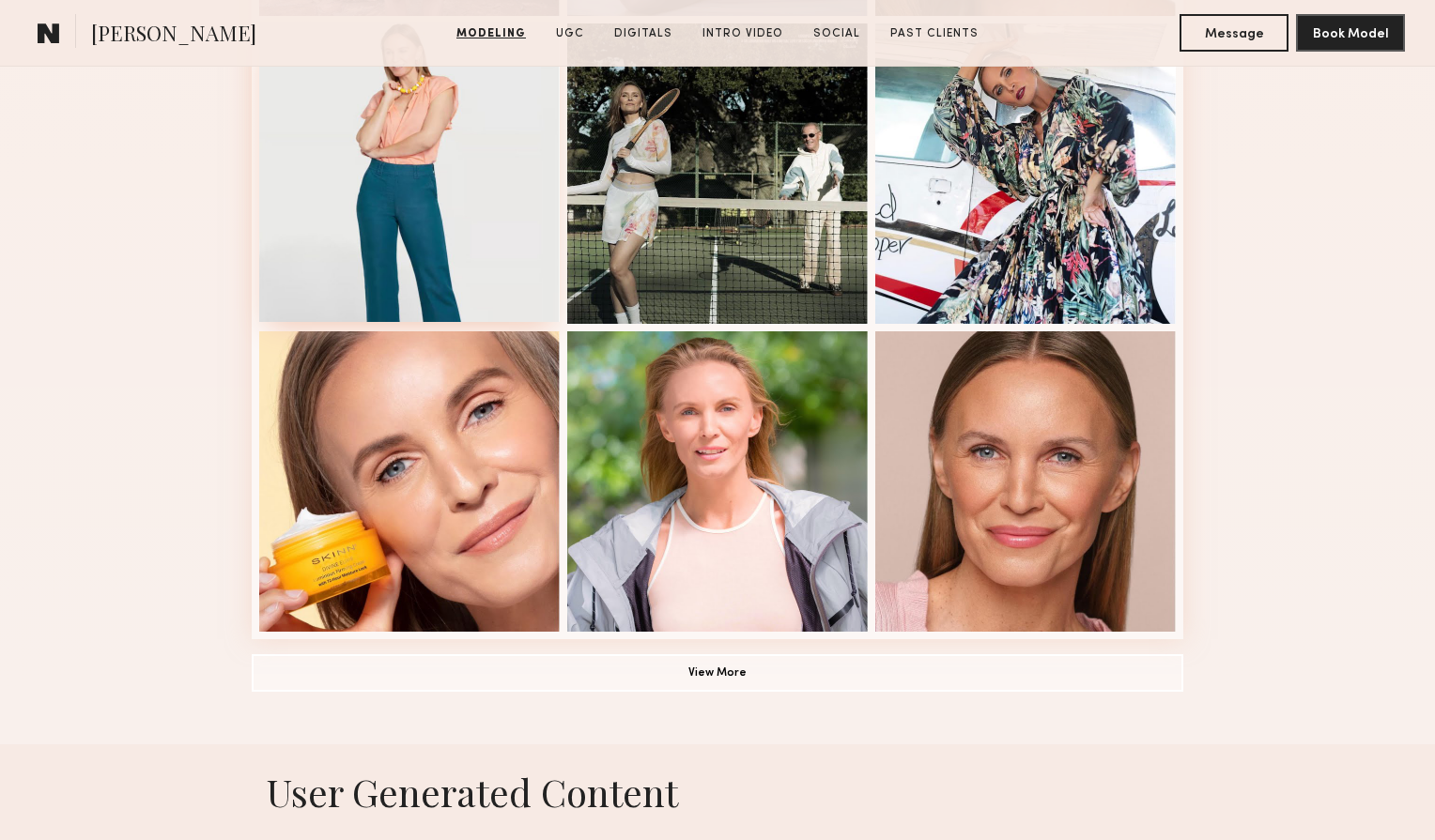
click at [442, 139] on div at bounding box center [409, 171] width 301 height 301
click at [688, 678] on button "View More" at bounding box center [718, 672] width 932 height 38
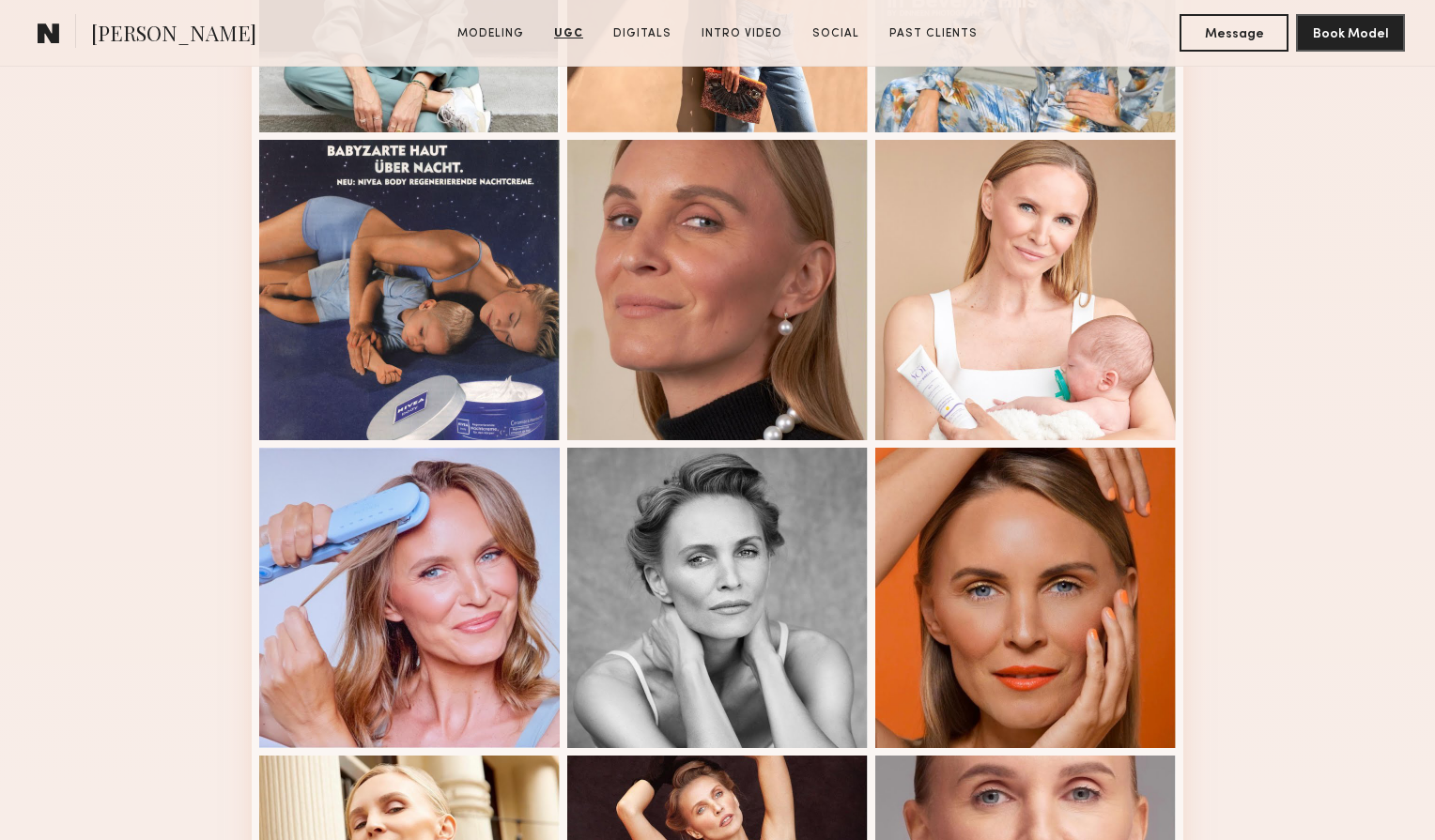
scroll to position [1003, 0]
